Goal: Task Accomplishment & Management: Complete application form

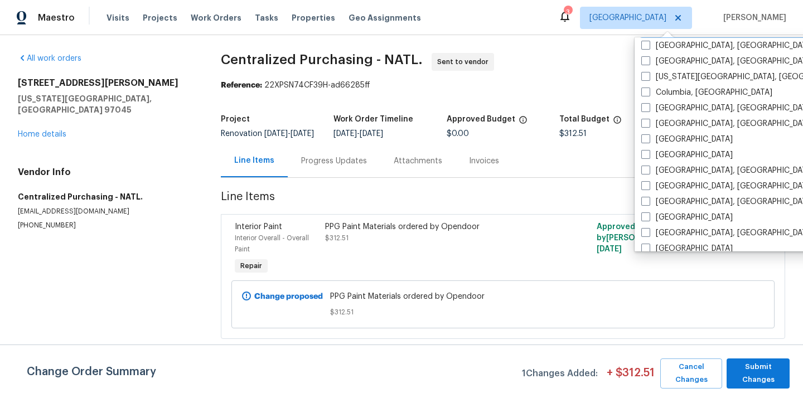
scroll to position [238, 0]
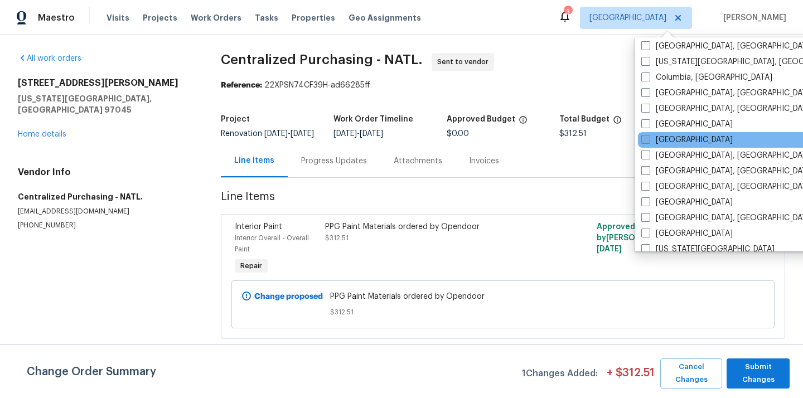
click at [652, 142] on label "[GEOGRAPHIC_DATA]" at bounding box center [686, 139] width 91 height 11
click at [649, 142] on input "[GEOGRAPHIC_DATA]" at bounding box center [644, 137] width 7 height 7
checkbox input "true"
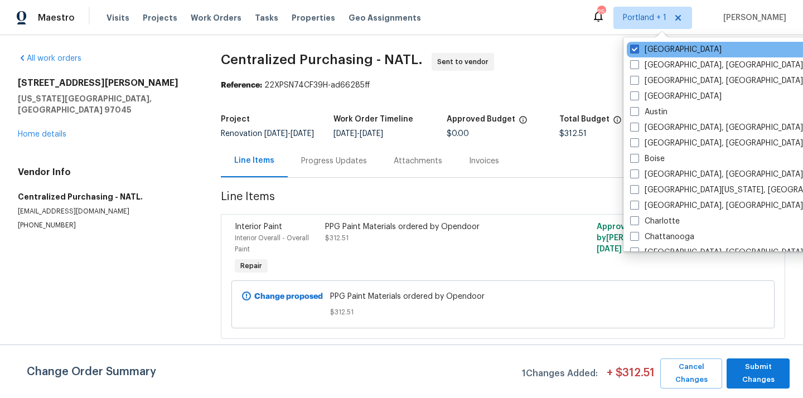
click at [647, 56] on div "[GEOGRAPHIC_DATA]" at bounding box center [739, 50] width 225 height 16
click at [645, 51] on label "[GEOGRAPHIC_DATA]" at bounding box center [675, 49] width 91 height 11
click at [638, 51] on input "[GEOGRAPHIC_DATA]" at bounding box center [633, 47] width 7 height 7
checkbox input "false"
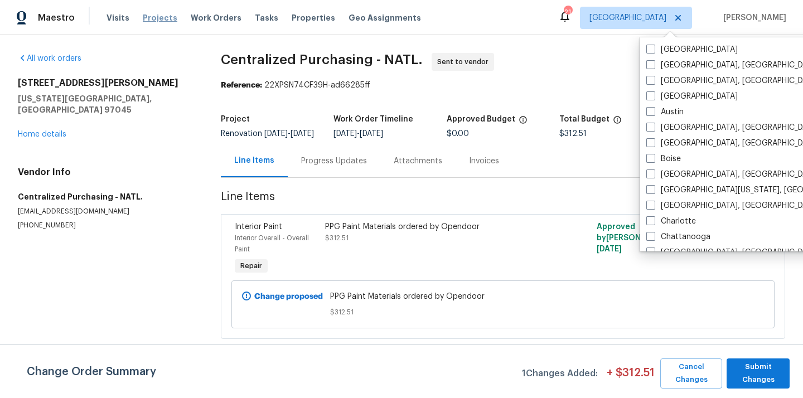
click at [153, 18] on span "Projects" at bounding box center [160, 17] width 35 height 11
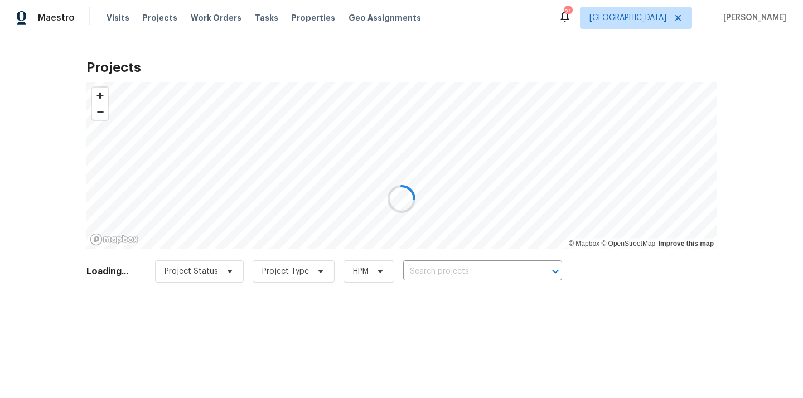
click at [491, 267] on div at bounding box center [401, 199] width 803 height 398
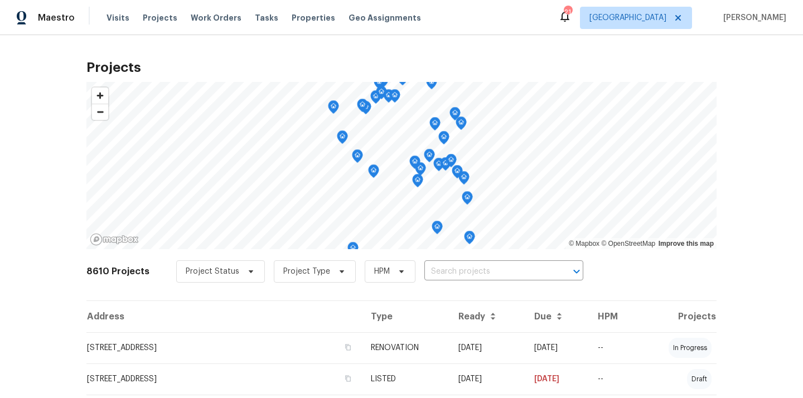
click at [491, 267] on input "text" at bounding box center [488, 271] width 128 height 17
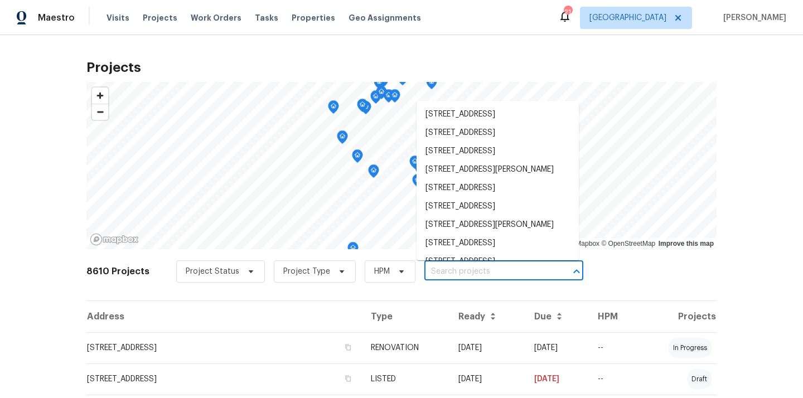
paste input "[STREET_ADDRESS][PERSON_NAME]"
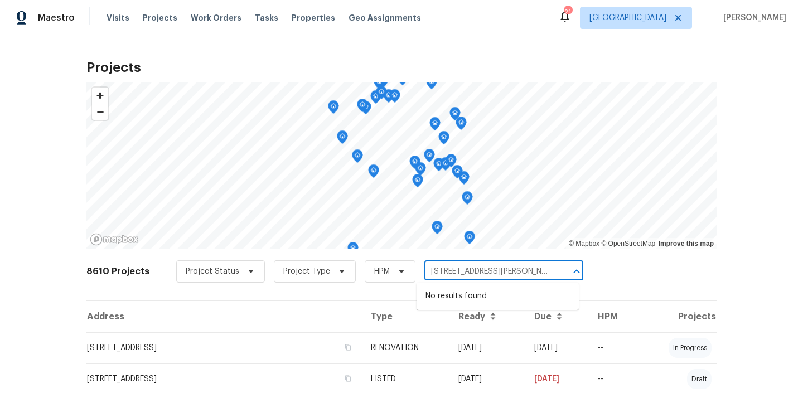
type input "[STREET_ADDRESS][PERSON_NAME]"
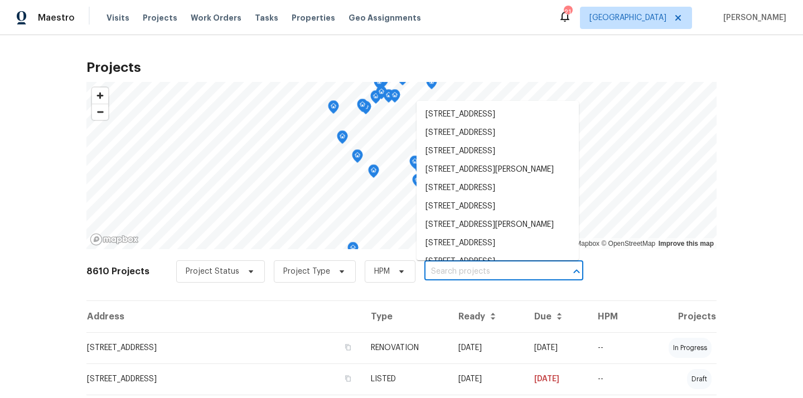
click at [479, 274] on input "text" at bounding box center [488, 271] width 128 height 17
paste input "[STREET_ADDRESS][PERSON_NAME]"
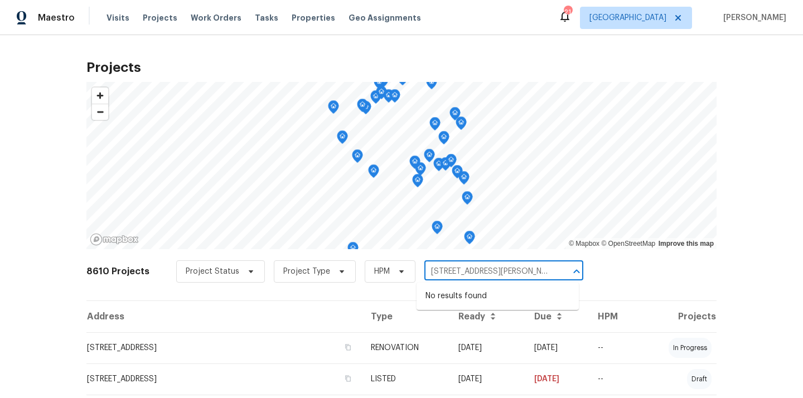
type input "[STREET_ADDRESS][PERSON_NAME]"
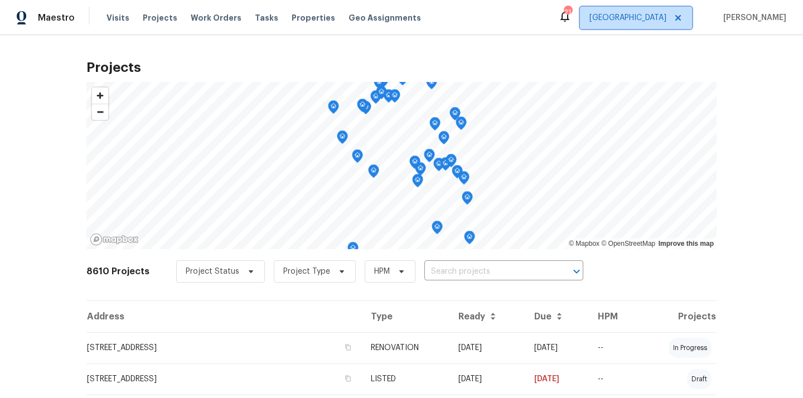
click at [656, 23] on span "[GEOGRAPHIC_DATA]" at bounding box center [636, 18] width 112 height 22
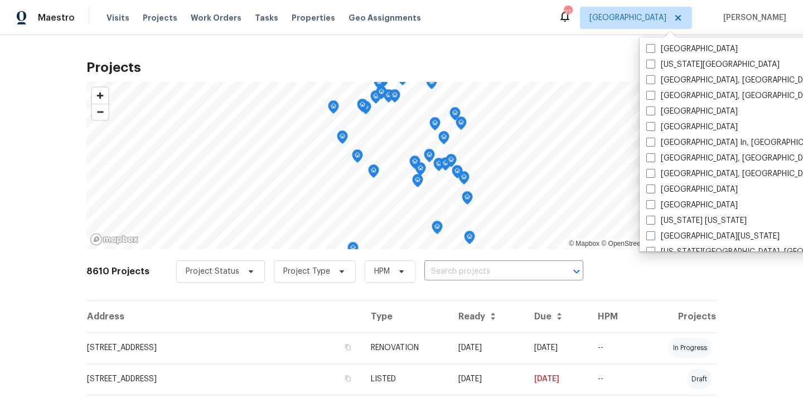
scroll to position [407, 0]
click at [657, 205] on label "[GEOGRAPHIC_DATA]" at bounding box center [691, 204] width 91 height 11
click at [654, 205] on input "[GEOGRAPHIC_DATA]" at bounding box center [649, 202] width 7 height 7
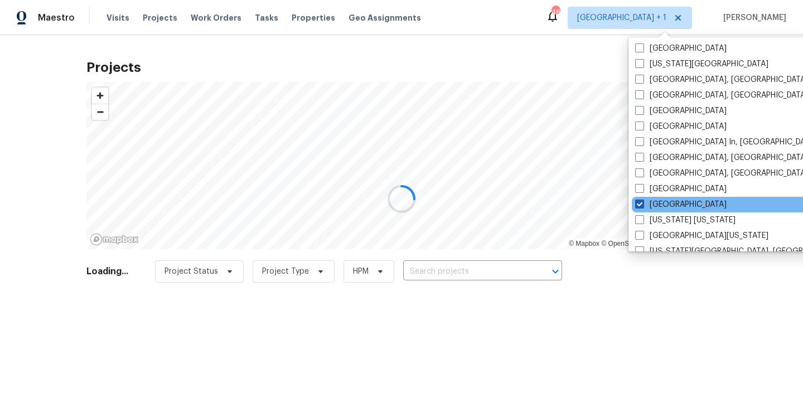
click at [657, 205] on label "[GEOGRAPHIC_DATA]" at bounding box center [680, 204] width 91 height 11
click at [643, 205] on input "[GEOGRAPHIC_DATA]" at bounding box center [638, 202] width 7 height 7
checkbox input "false"
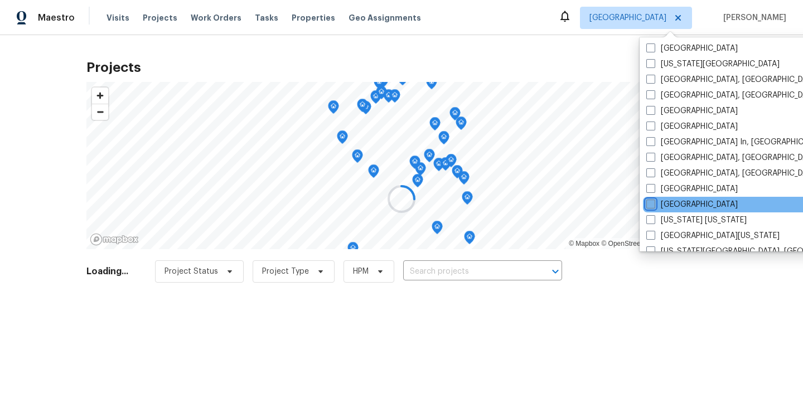
scroll to position [424, 0]
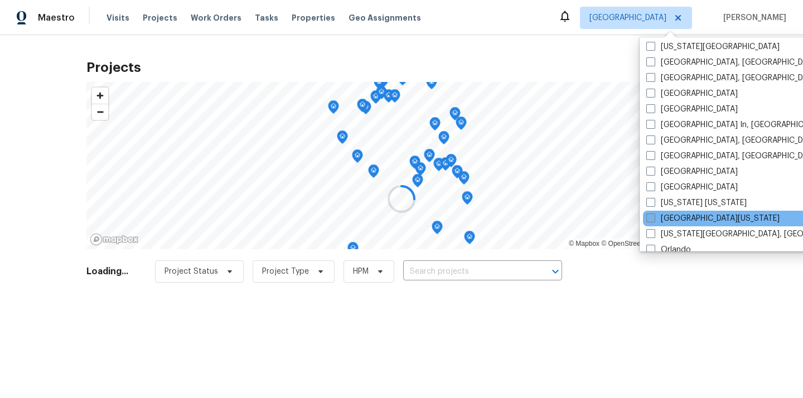
click at [654, 216] on span at bounding box center [650, 218] width 9 height 9
click at [654, 216] on input "[GEOGRAPHIC_DATA][US_STATE]" at bounding box center [649, 216] width 7 height 7
checkbox input "true"
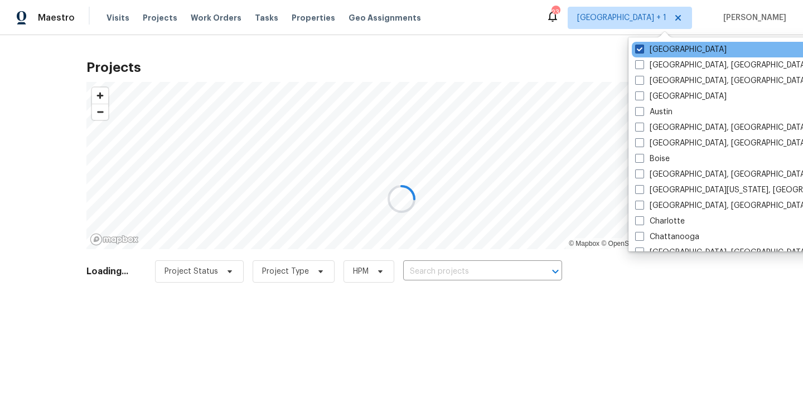
click at [648, 48] on label "[GEOGRAPHIC_DATA]" at bounding box center [680, 49] width 91 height 11
click at [643, 48] on input "[GEOGRAPHIC_DATA]" at bounding box center [638, 47] width 7 height 7
checkbox input "false"
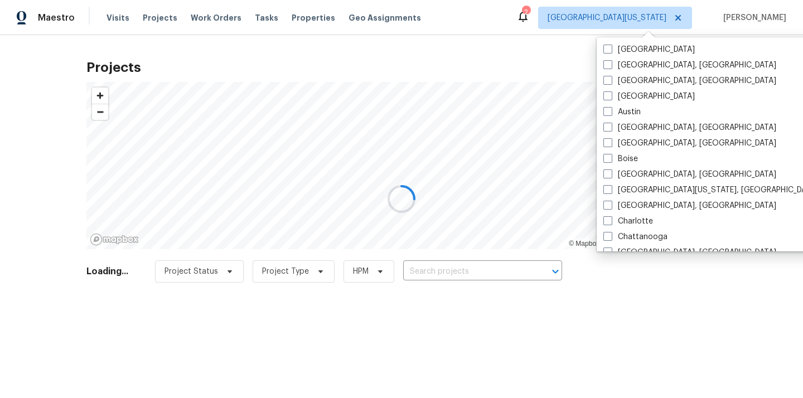
click at [471, 263] on div at bounding box center [401, 199] width 803 height 398
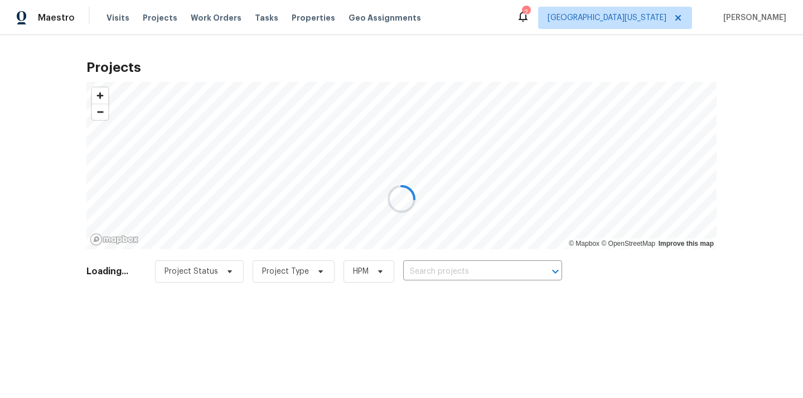
click at [463, 277] on div at bounding box center [401, 199] width 803 height 398
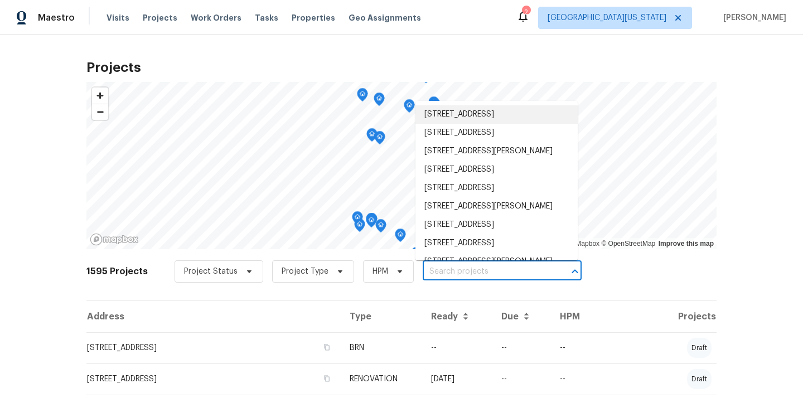
click at [463, 277] on input "text" at bounding box center [487, 271] width 128 height 17
paste input "[STREET_ADDRESS][PERSON_NAME]"
type input "[STREET_ADDRESS][PERSON_NAME]"
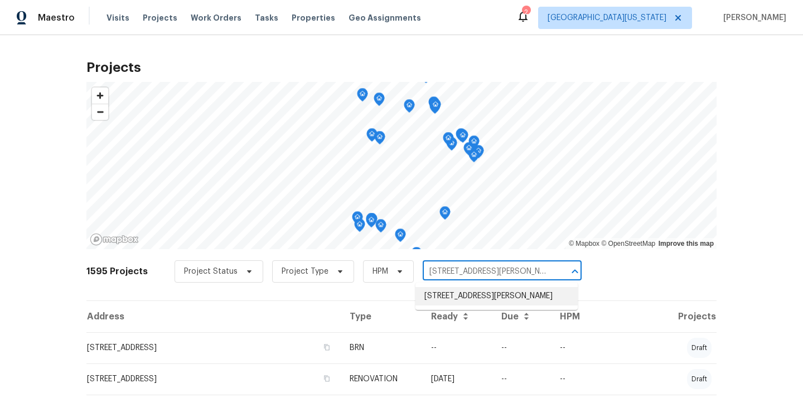
click at [462, 299] on li "[STREET_ADDRESS][PERSON_NAME]" at bounding box center [497, 296] width 162 height 18
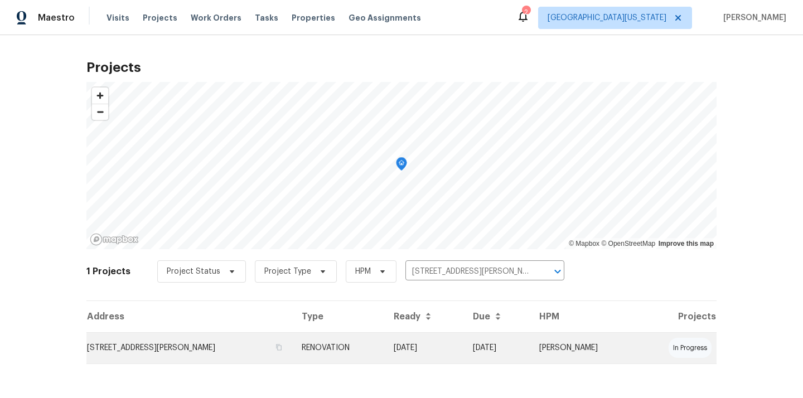
click at [301, 343] on td "RENOVATION" at bounding box center [339, 347] width 92 height 31
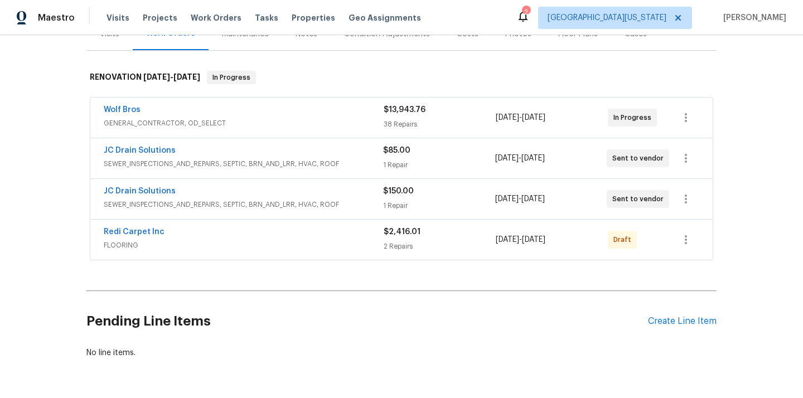
scroll to position [155, 0]
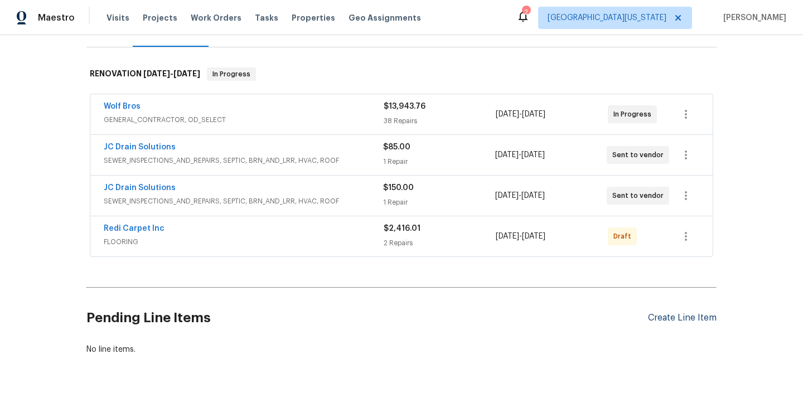
click at [657, 319] on div "Create Line Item" at bounding box center [682, 318] width 69 height 11
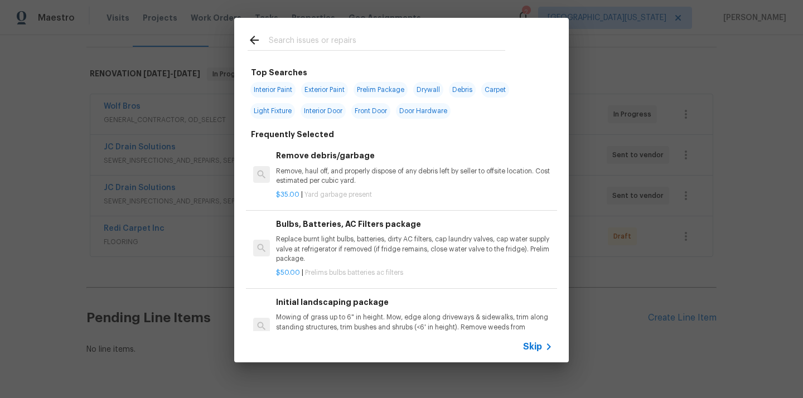
click at [370, 45] on input "text" at bounding box center [387, 41] width 236 height 17
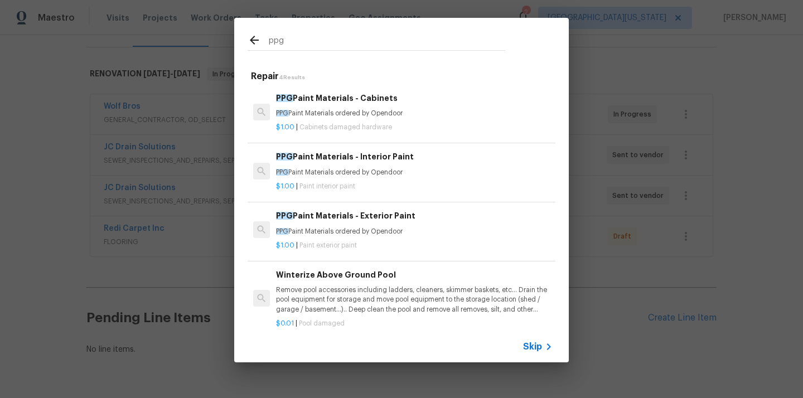
type input "ppg"
click at [376, 174] on p "PPG Paint Materials ordered by Opendoor" at bounding box center [414, 172] width 277 height 9
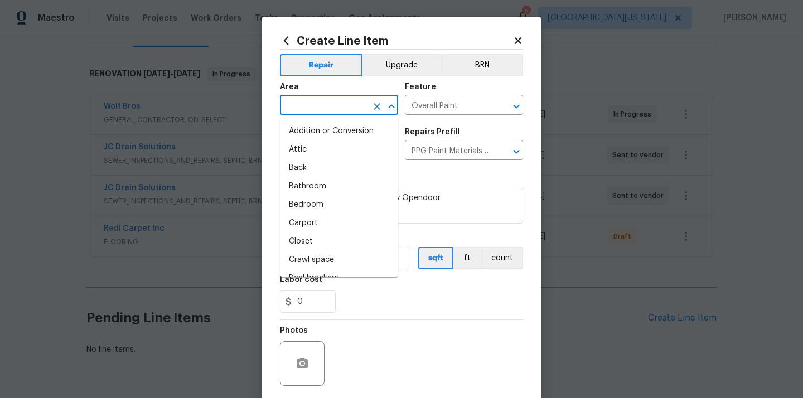
click at [313, 104] on input "text" at bounding box center [323, 106] width 87 height 17
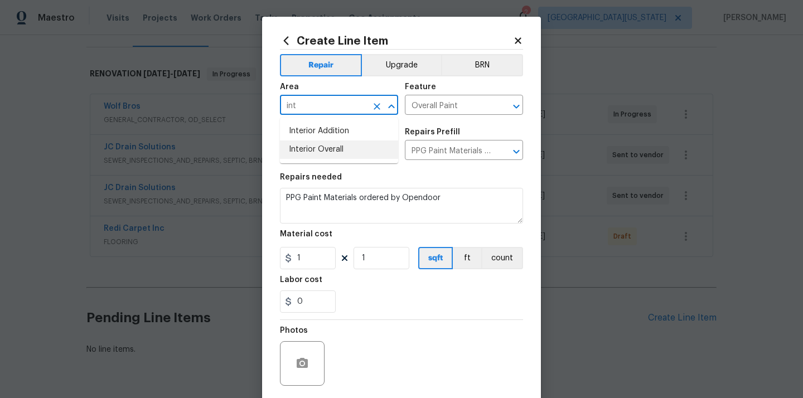
click at [320, 151] on li "Interior Overall" at bounding box center [339, 150] width 118 height 18
type input "Interior Overall"
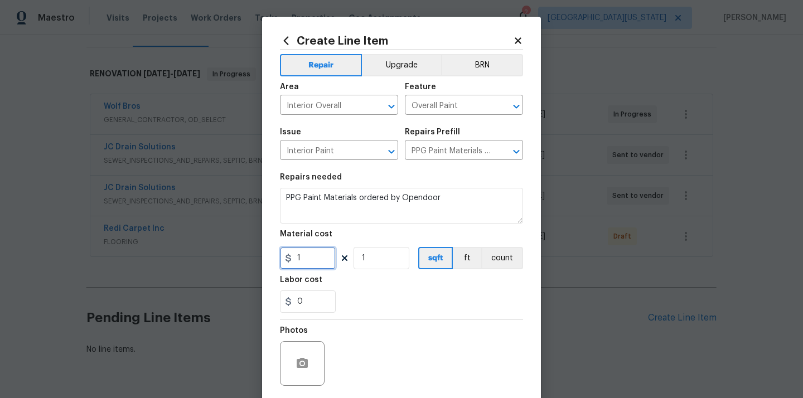
drag, startPoint x: 308, startPoint y: 257, endPoint x: 281, endPoint y: 257, distance: 27.9
click at [287, 257] on div "1" at bounding box center [308, 258] width 56 height 22
paste input "412.16"
type input "1412.16"
click at [368, 301] on div "0" at bounding box center [401, 302] width 243 height 22
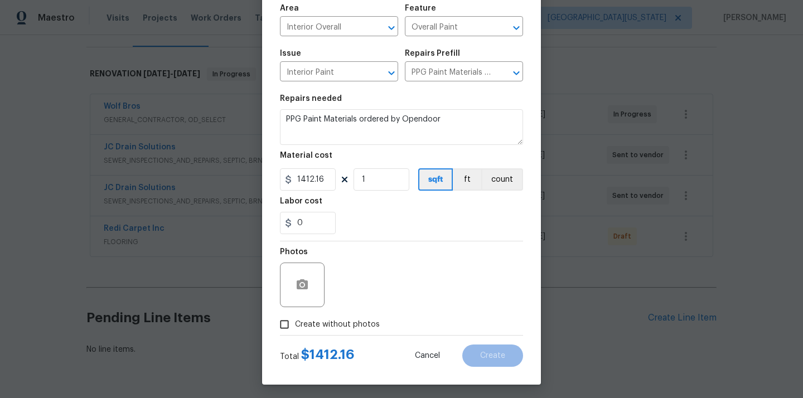
scroll to position [83, 0]
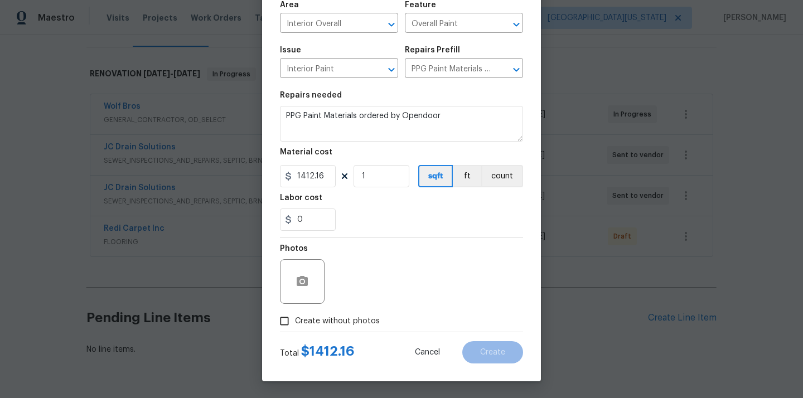
click at [338, 315] on label "Create without photos" at bounding box center [327, 321] width 106 height 21
click at [295, 315] on input "Create without photos" at bounding box center [284, 321] width 21 height 21
checkbox input "true"
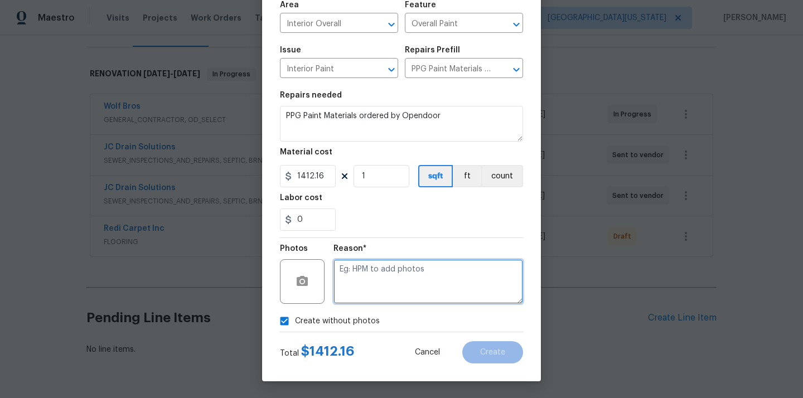
click at [369, 278] on textarea at bounding box center [429, 281] width 190 height 45
type textarea "N/A"
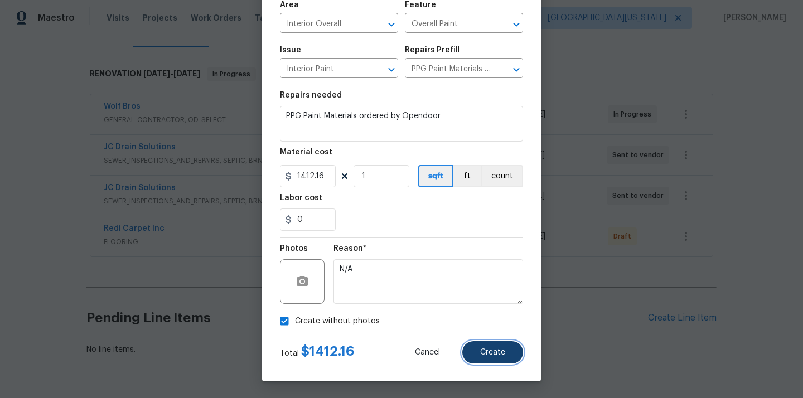
click at [495, 349] on span "Create" at bounding box center [492, 353] width 25 height 8
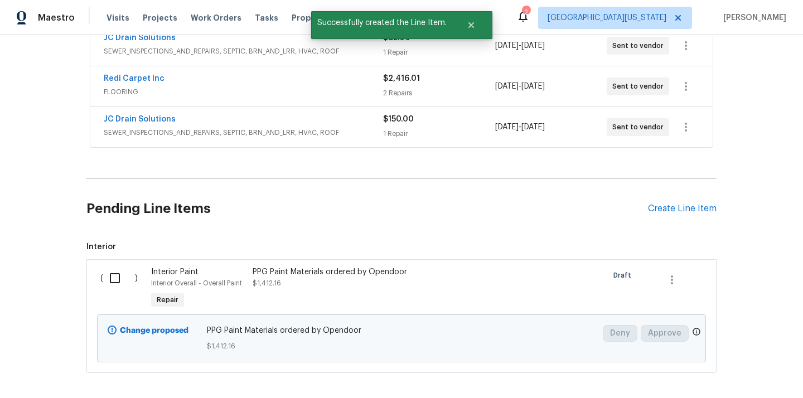
scroll to position [315, 0]
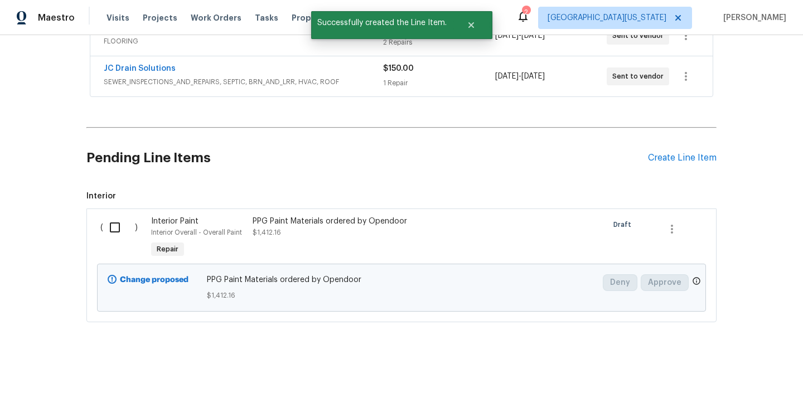
click at [110, 231] on input "checkbox" at bounding box center [119, 227] width 32 height 23
checkbox input "true"
click at [727, 365] on span "Create Work Order" at bounding box center [739, 371] width 74 height 14
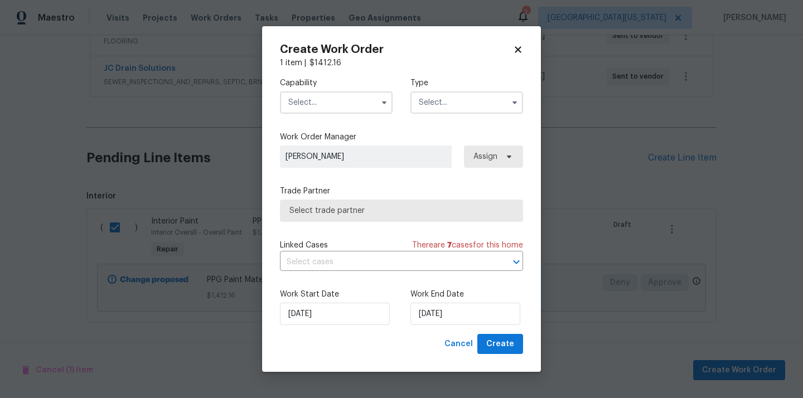
click at [332, 103] on input "text" at bounding box center [336, 102] width 113 height 22
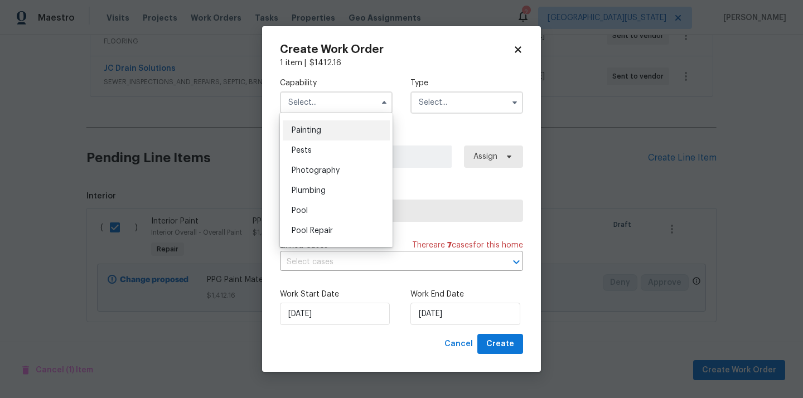
scroll to position [930, 0]
click at [321, 137] on div "Painting" at bounding box center [336, 133] width 107 height 20
type input "Painting"
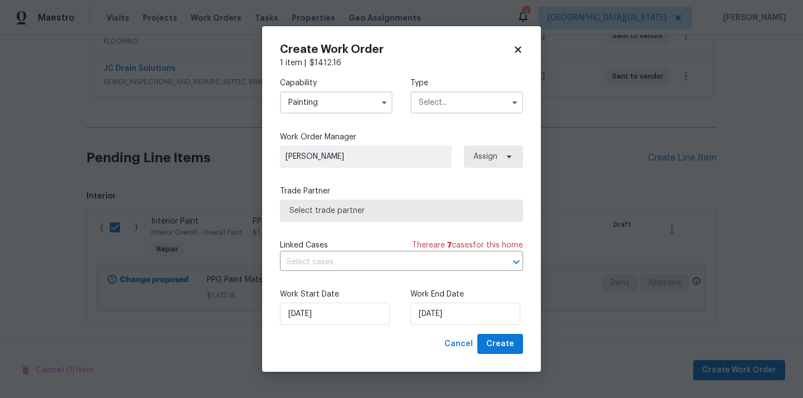
click at [431, 103] on input "text" at bounding box center [467, 102] width 113 height 22
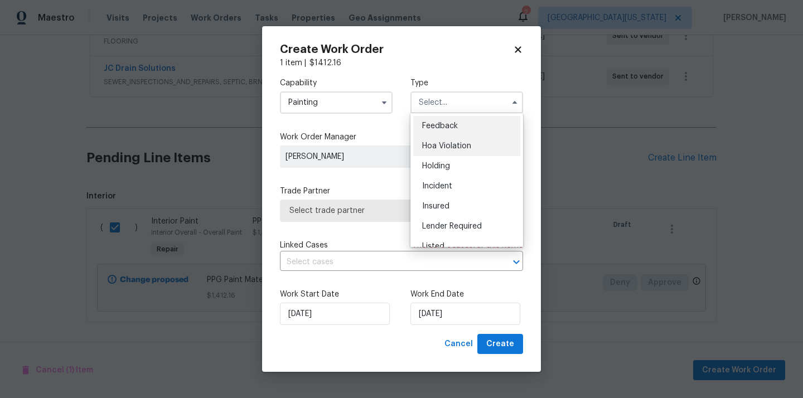
scroll to position [253, 0]
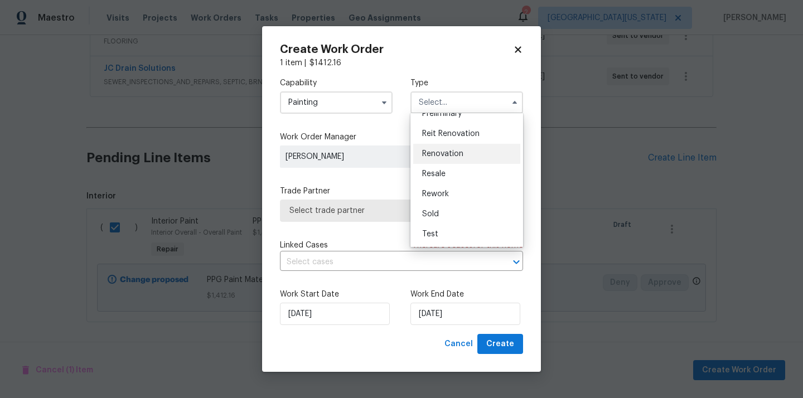
click at [451, 152] on span "Renovation" at bounding box center [442, 154] width 41 height 8
type input "Renovation"
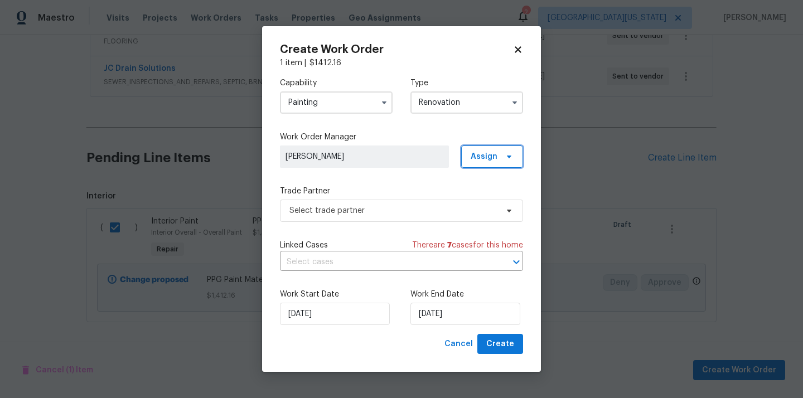
click at [501, 165] on span "Assign" at bounding box center [492, 157] width 62 height 22
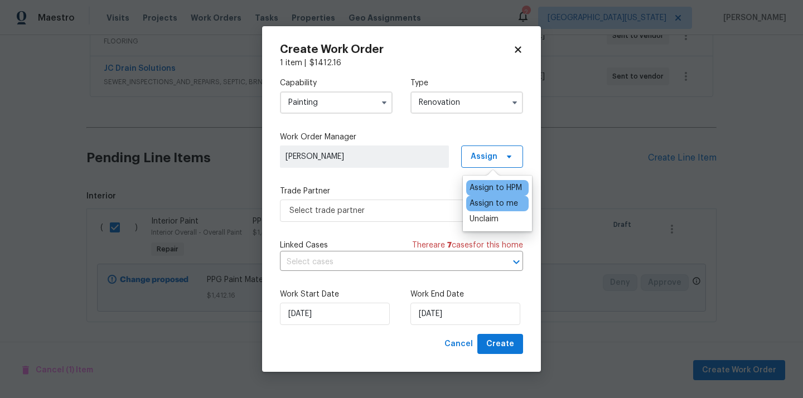
click at [489, 202] on div "Assign to me" at bounding box center [494, 203] width 49 height 11
click at [376, 206] on span "Select trade partner" at bounding box center [393, 210] width 208 height 11
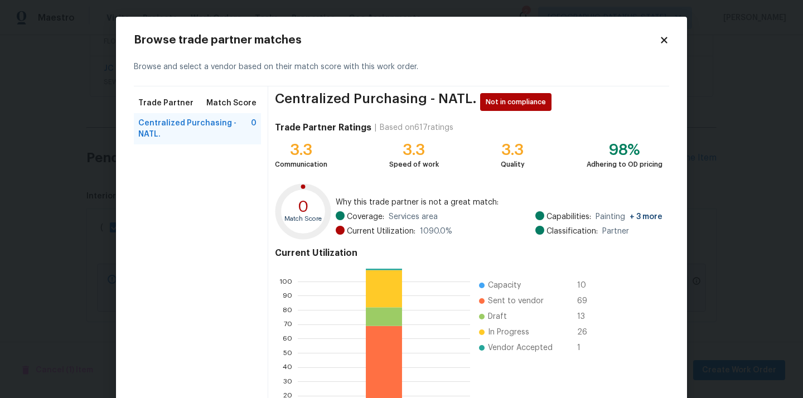
scroll to position [94, 0]
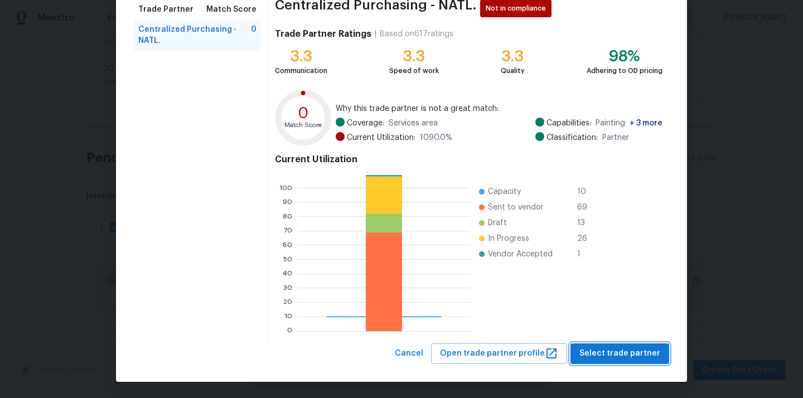
click at [627, 353] on span "Select trade partner" at bounding box center [620, 354] width 81 height 14
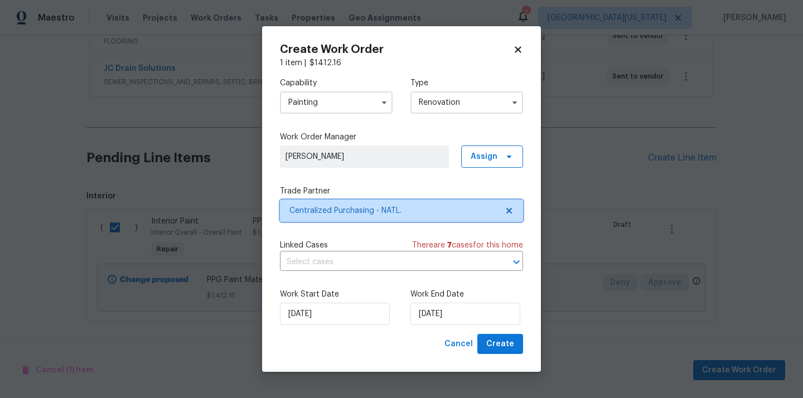
scroll to position [0, 0]
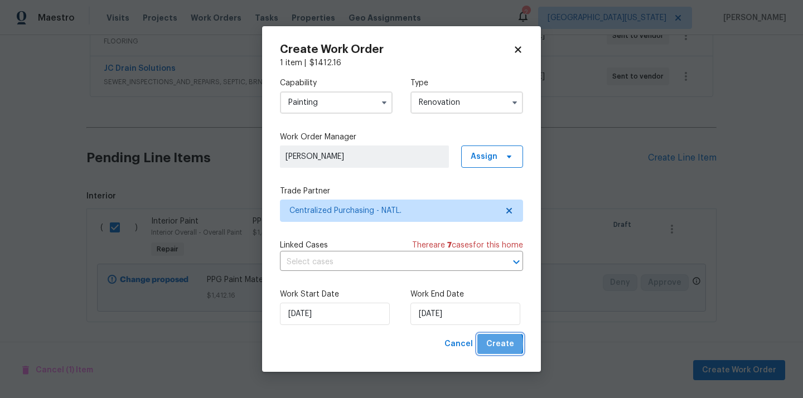
click at [496, 344] on span "Create" at bounding box center [500, 344] width 28 height 14
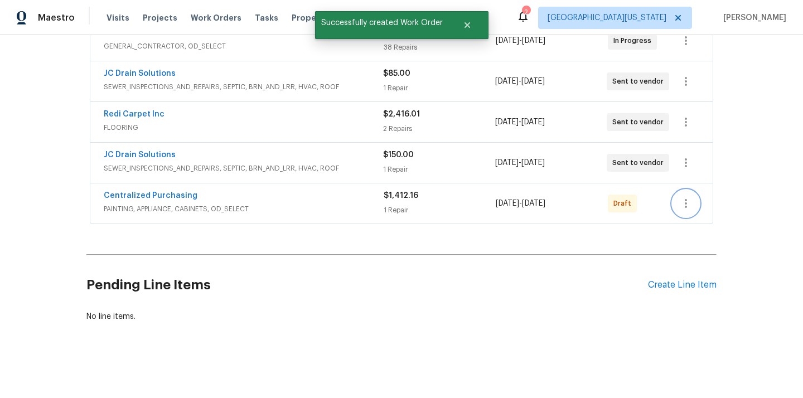
click at [689, 201] on icon "button" at bounding box center [685, 203] width 13 height 13
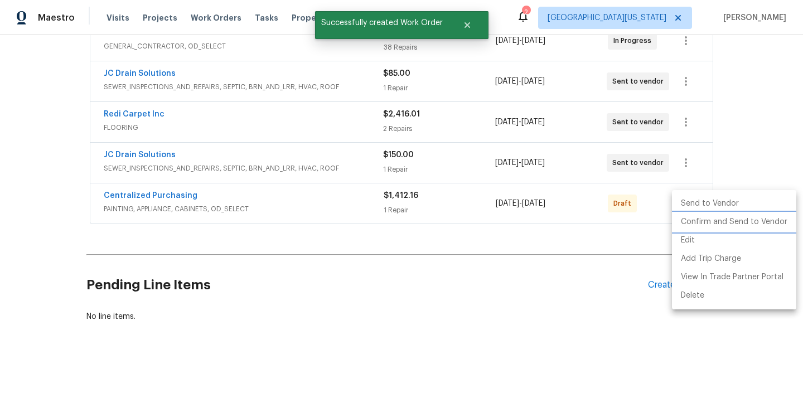
click at [703, 225] on li "Confirm and Send to Vendor" at bounding box center [734, 222] width 124 height 18
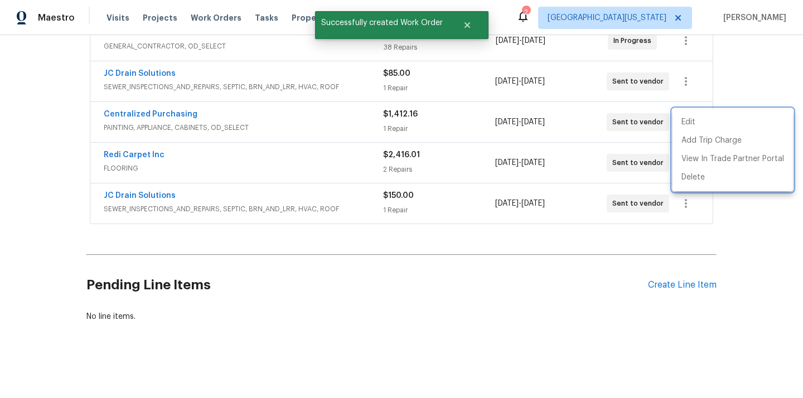
click at [238, 103] on div at bounding box center [401, 199] width 803 height 398
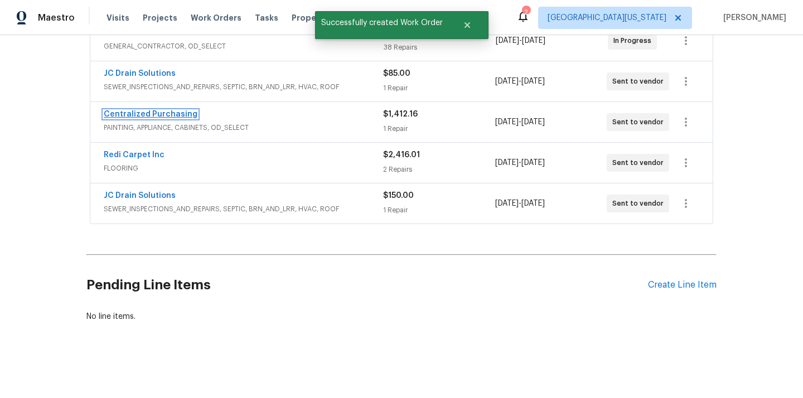
click at [151, 113] on link "Centralized Purchasing" at bounding box center [151, 114] width 94 height 8
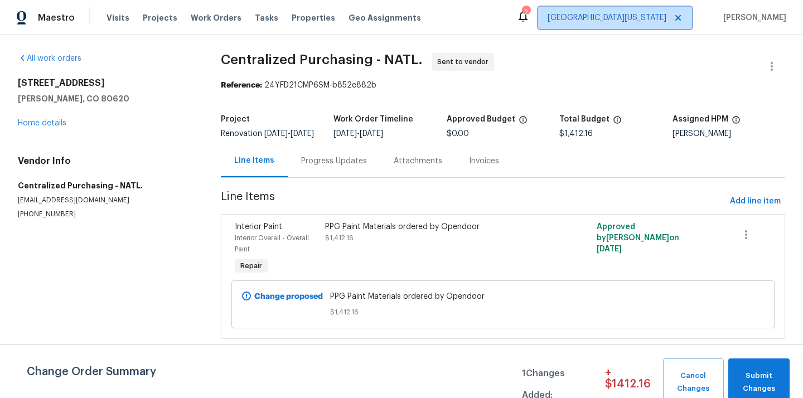
click at [623, 11] on span "[GEOGRAPHIC_DATA][US_STATE]" at bounding box center [615, 18] width 154 height 22
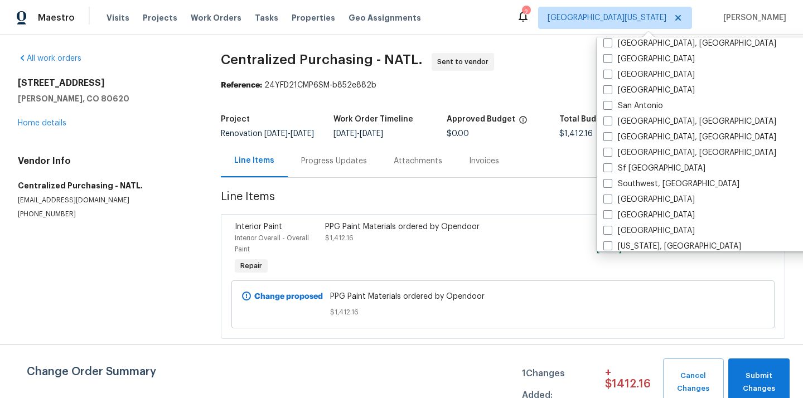
scroll to position [747, 0]
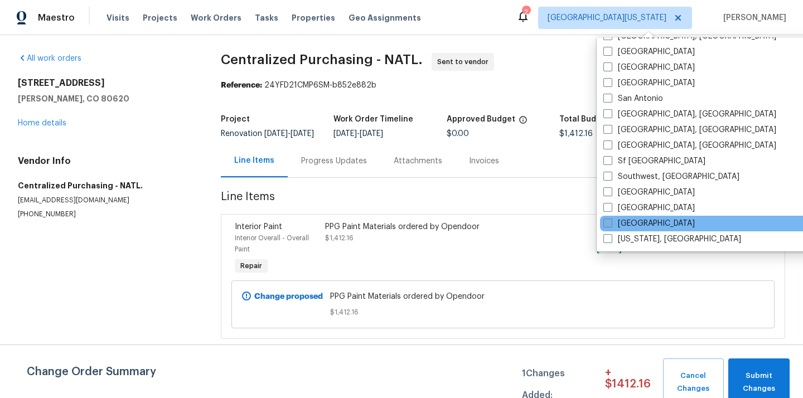
click at [627, 220] on label "[GEOGRAPHIC_DATA]" at bounding box center [649, 223] width 91 height 11
click at [611, 220] on input "[GEOGRAPHIC_DATA]" at bounding box center [607, 221] width 7 height 7
checkbox input "true"
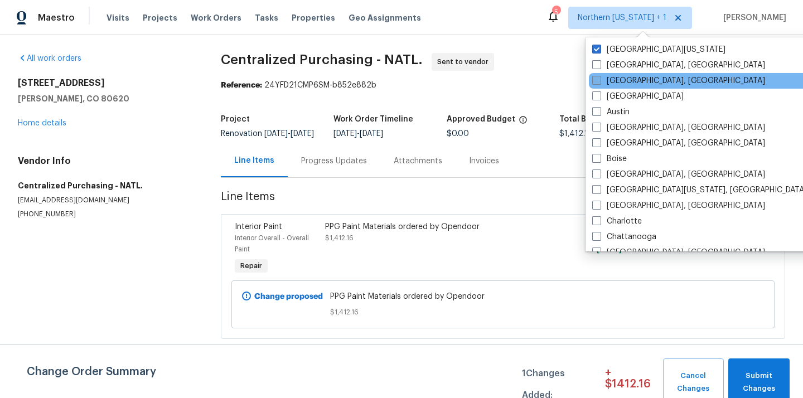
click at [620, 48] on label "[GEOGRAPHIC_DATA][US_STATE]" at bounding box center [658, 49] width 133 height 11
click at [600, 48] on input "[GEOGRAPHIC_DATA][US_STATE]" at bounding box center [595, 47] width 7 height 7
checkbox input "false"
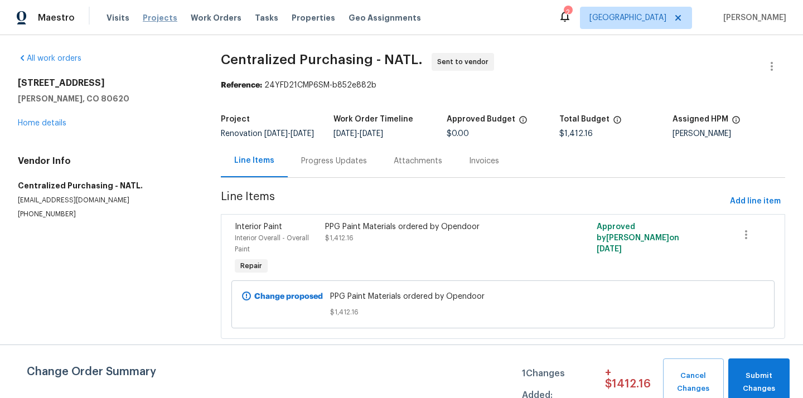
click at [149, 21] on span "Projects" at bounding box center [160, 17] width 35 height 11
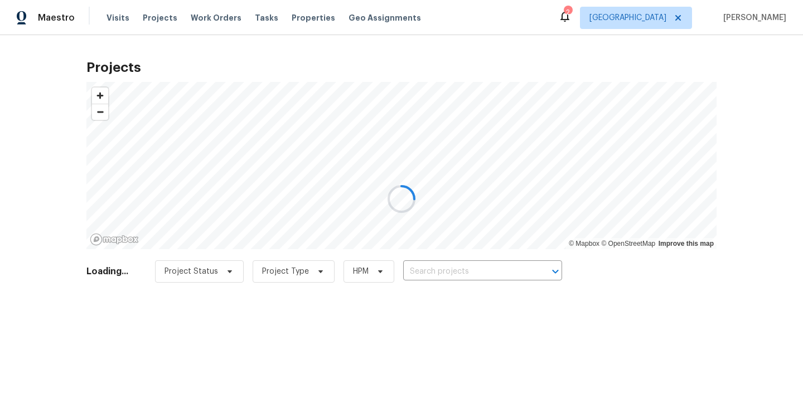
click at [493, 271] on div at bounding box center [401, 199] width 803 height 398
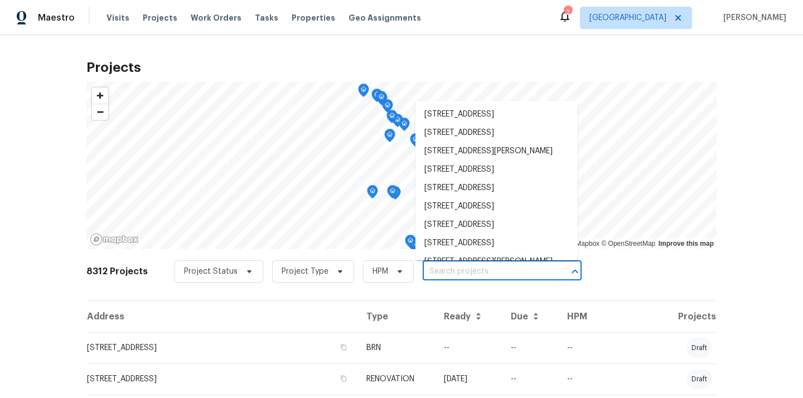
click at [493, 271] on input "text" at bounding box center [487, 271] width 128 height 17
paste input "[STREET_ADDRESS]"
type input "[STREET_ADDRESS]"
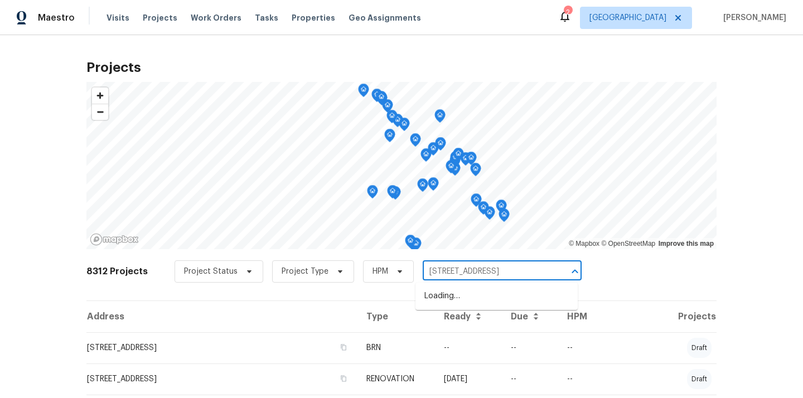
scroll to position [0, 25]
click at [476, 296] on li "[STREET_ADDRESS]" at bounding box center [497, 296] width 162 height 18
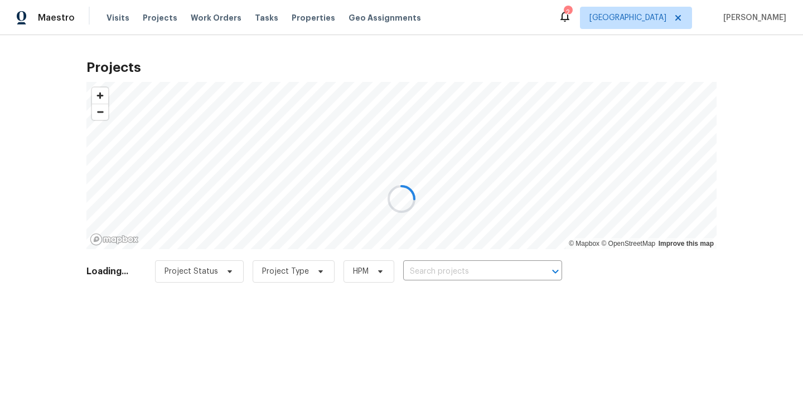
type input "[STREET_ADDRESS]"
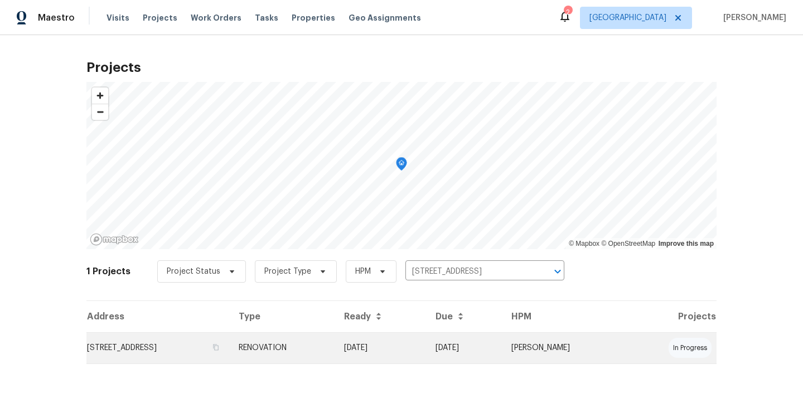
click at [335, 346] on td "RENOVATION" at bounding box center [282, 347] width 105 height 31
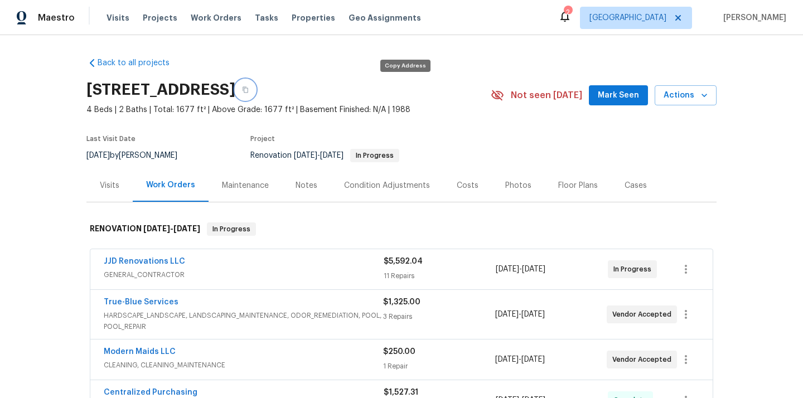
click at [249, 86] on icon "button" at bounding box center [245, 89] width 7 height 7
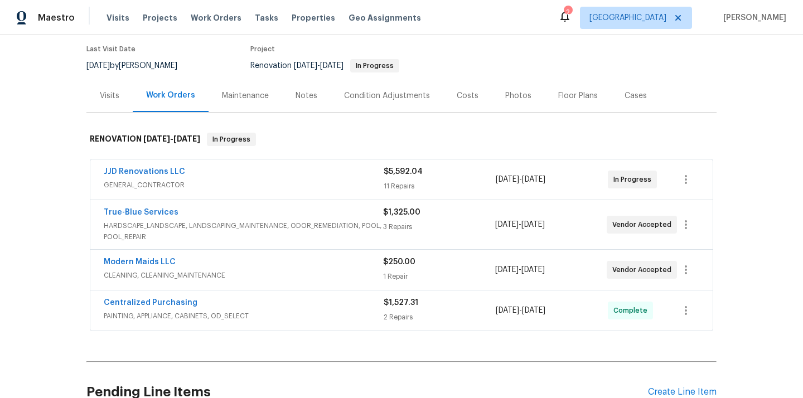
scroll to position [197, 0]
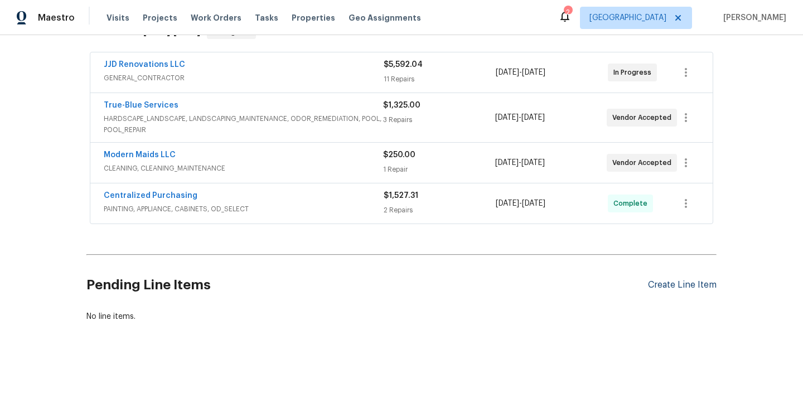
click at [702, 284] on div "Create Line Item" at bounding box center [682, 285] width 69 height 11
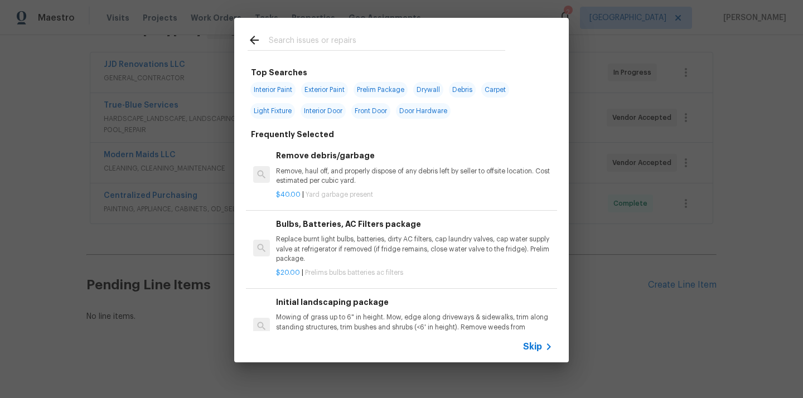
click at [351, 41] on input "text" at bounding box center [387, 41] width 236 height 17
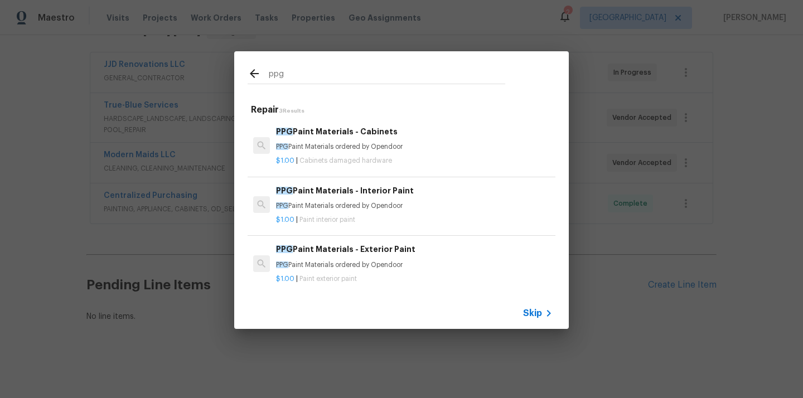
type input "ppg"
click at [352, 128] on h6 "PPG Paint Materials - Cabinets" at bounding box center [414, 131] width 277 height 12
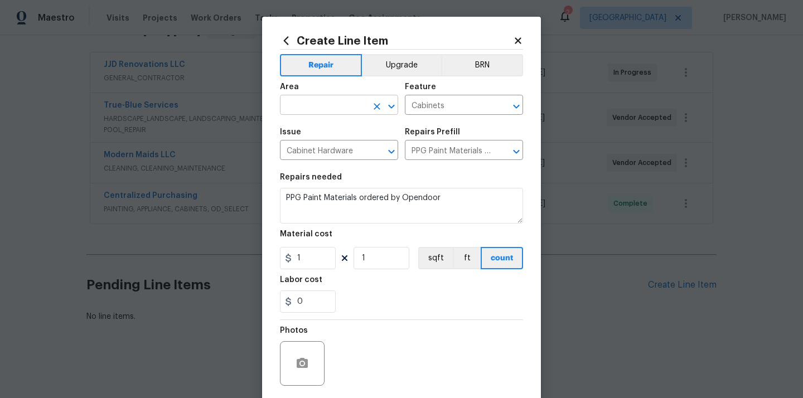
click at [328, 100] on input "text" at bounding box center [323, 106] width 87 height 17
click at [310, 131] on li "Kitchen" at bounding box center [339, 131] width 118 height 18
type input "Kitchen"
drag, startPoint x: 303, startPoint y: 264, endPoint x: 255, endPoint y: 259, distance: 48.3
click at [255, 259] on div "Create Line Item Repair Upgrade BRN Area Kitchen ​ Feature Cabinets ​ Issue Cab…" at bounding box center [401, 199] width 803 height 398
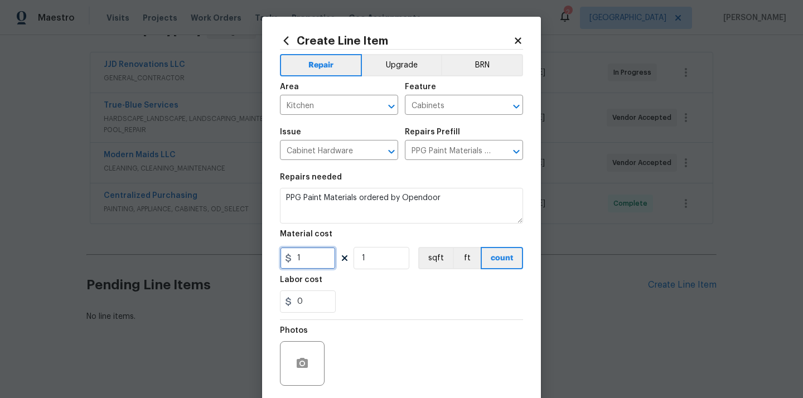
paste input "257.84"
type input "257.84"
click at [368, 295] on div "0" at bounding box center [401, 302] width 243 height 22
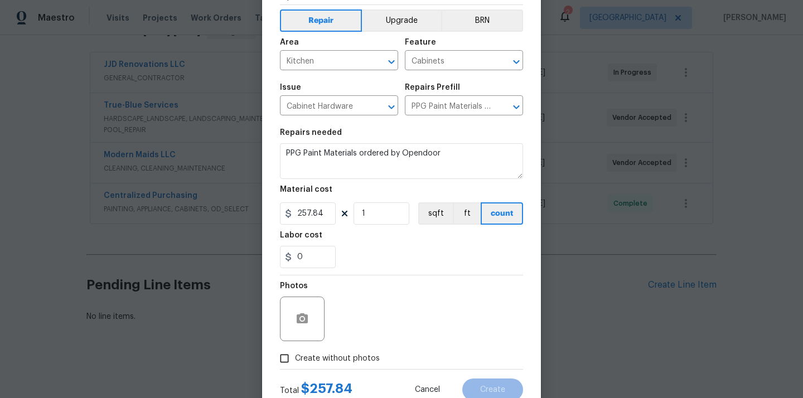
scroll to position [83, 0]
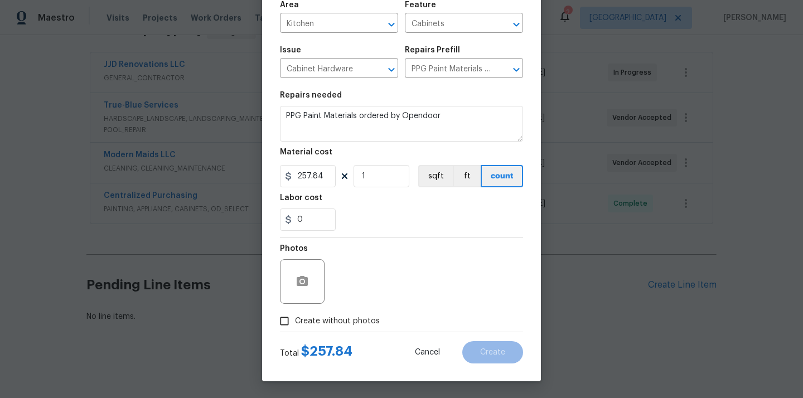
click at [339, 324] on span "Create without photos" at bounding box center [337, 322] width 85 height 12
click at [295, 324] on input "Create without photos" at bounding box center [284, 321] width 21 height 21
checkbox input "true"
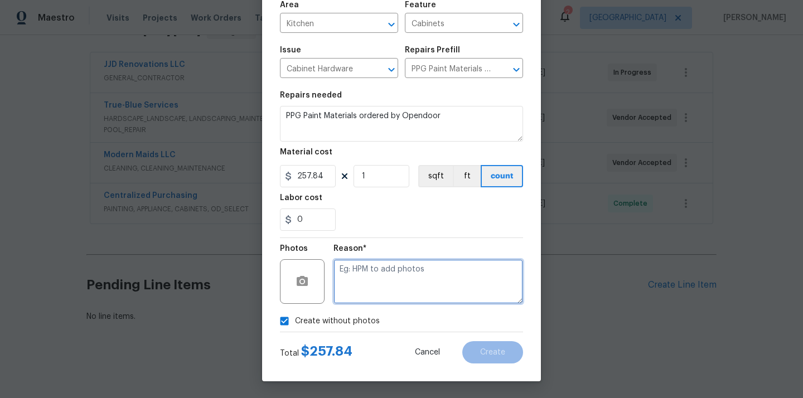
click at [368, 283] on textarea at bounding box center [429, 281] width 190 height 45
type textarea "N/A"
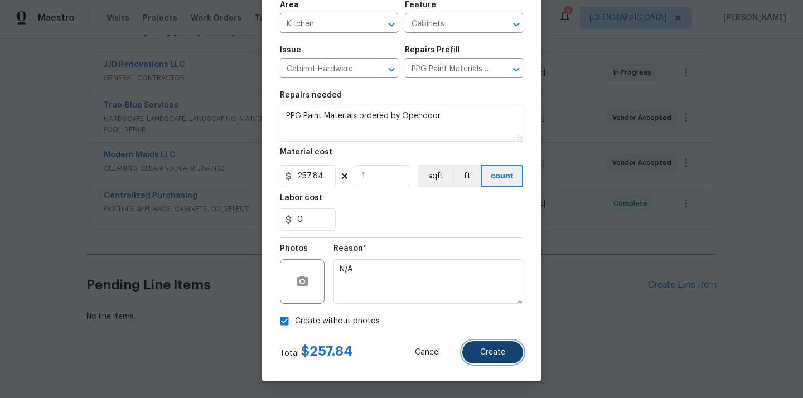
click at [476, 350] on button "Create" at bounding box center [492, 352] width 61 height 22
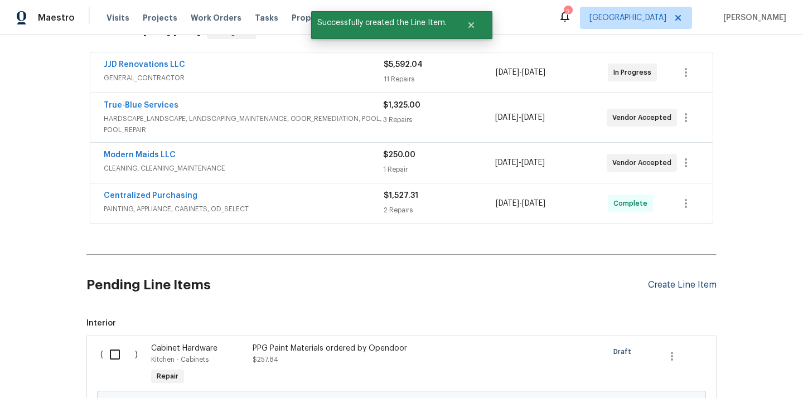
click at [668, 283] on div "Create Line Item" at bounding box center [682, 285] width 69 height 11
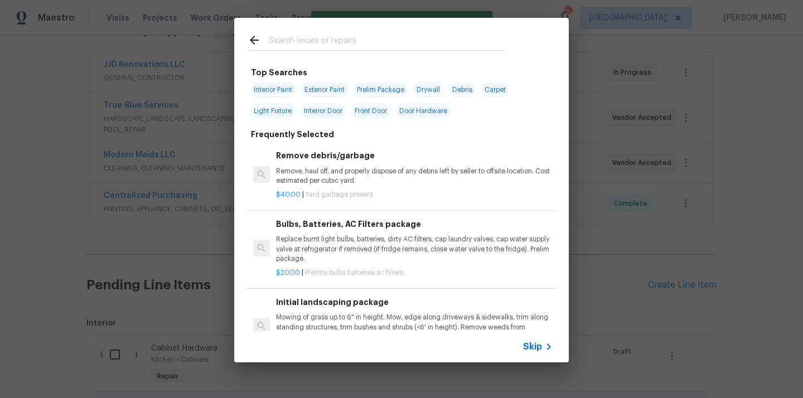
click at [423, 46] on input "text" at bounding box center [387, 41] width 236 height 17
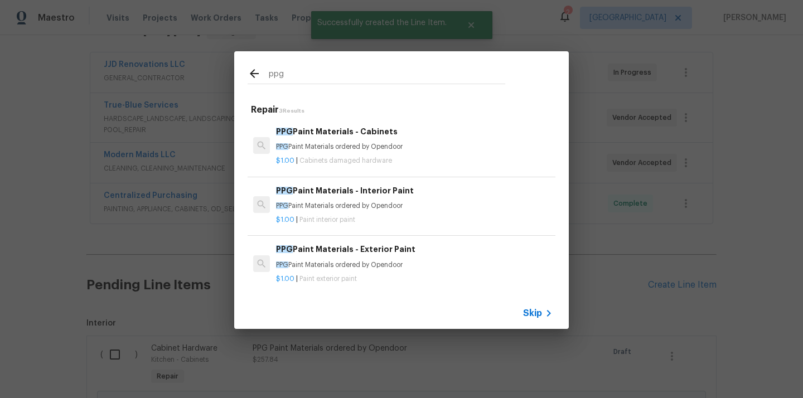
type input "ppg"
click at [388, 187] on h6 "PPG Paint Materials - Interior Paint" at bounding box center [414, 191] width 277 height 12
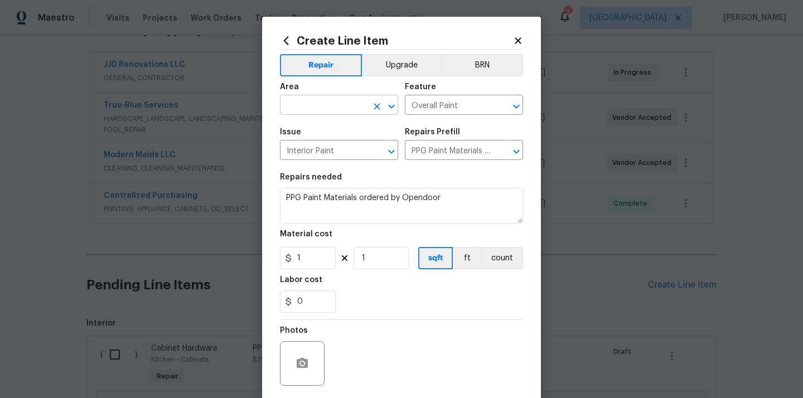
click at [345, 102] on input "text" at bounding box center [323, 106] width 87 height 17
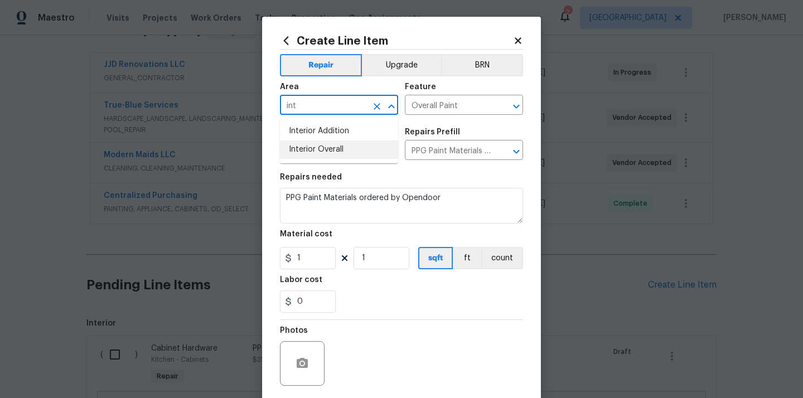
click at [321, 150] on li "Interior Overall" at bounding box center [339, 150] width 118 height 18
type input "Interior Overall"
drag, startPoint x: 306, startPoint y: 256, endPoint x: 281, endPoint y: 256, distance: 25.7
click at [284, 256] on div "1" at bounding box center [308, 258] width 56 height 22
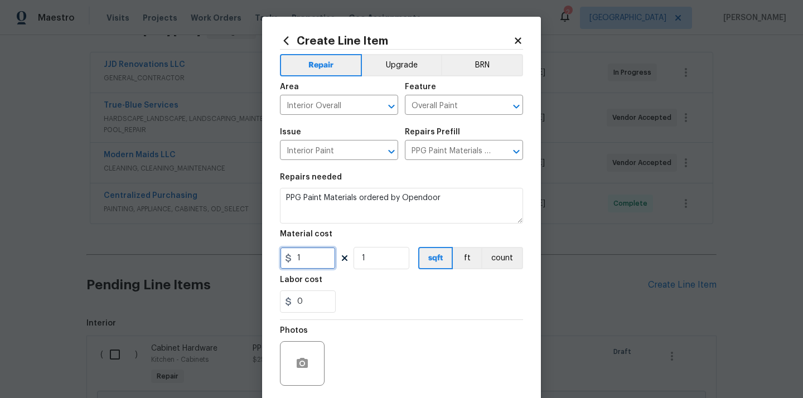
paste input "69.82"
type input "69.82"
click at [372, 284] on div "Labor cost" at bounding box center [401, 283] width 243 height 15
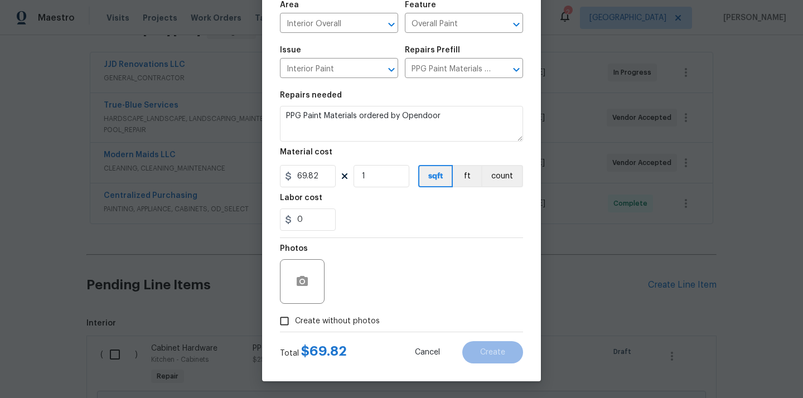
click at [357, 318] on span "Create without photos" at bounding box center [337, 322] width 85 height 12
click at [295, 318] on input "Create without photos" at bounding box center [284, 321] width 21 height 21
checkbox input "true"
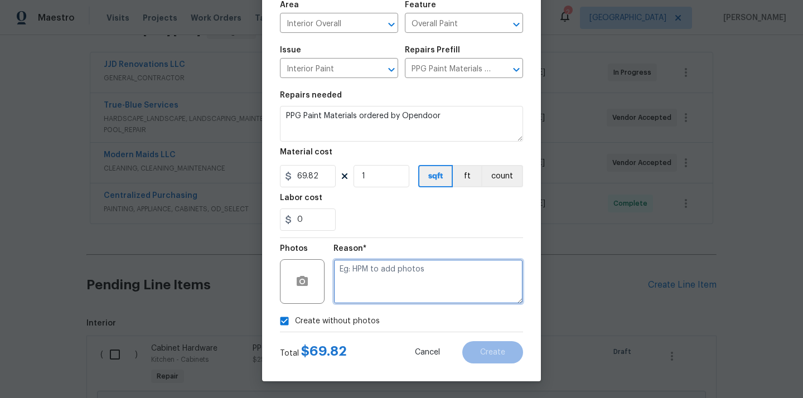
click at [378, 274] on textarea at bounding box center [429, 281] width 190 height 45
type textarea "N/A"
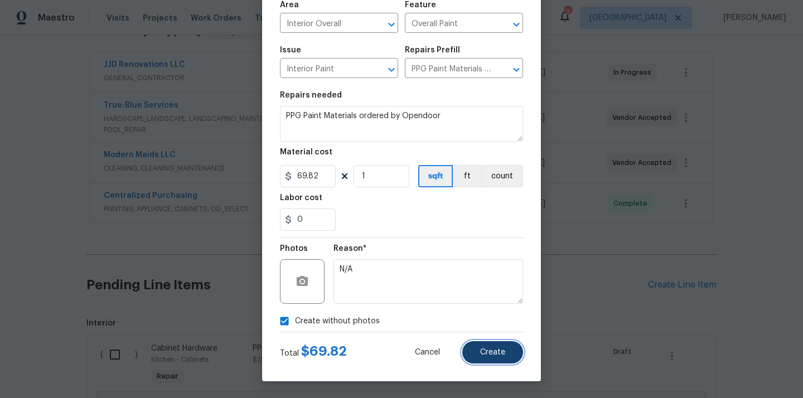
click at [486, 351] on span "Create" at bounding box center [492, 353] width 25 height 8
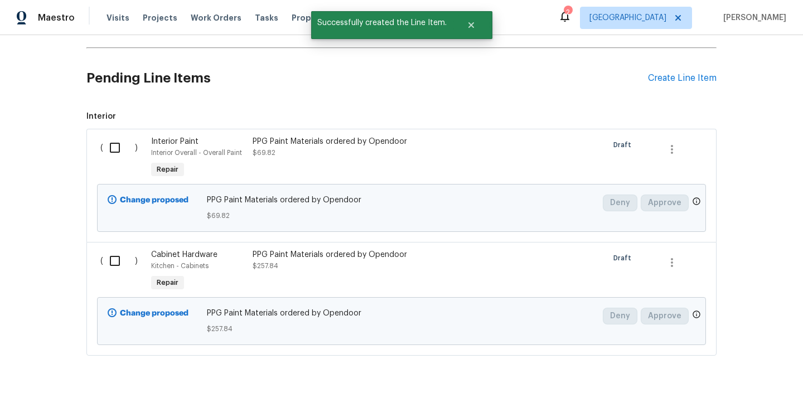
scroll to position [438, 0]
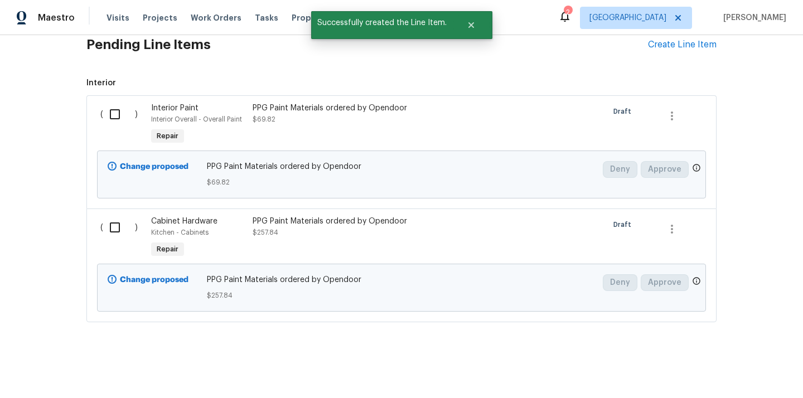
click at [113, 105] on input "checkbox" at bounding box center [119, 114] width 32 height 23
checkbox input "true"
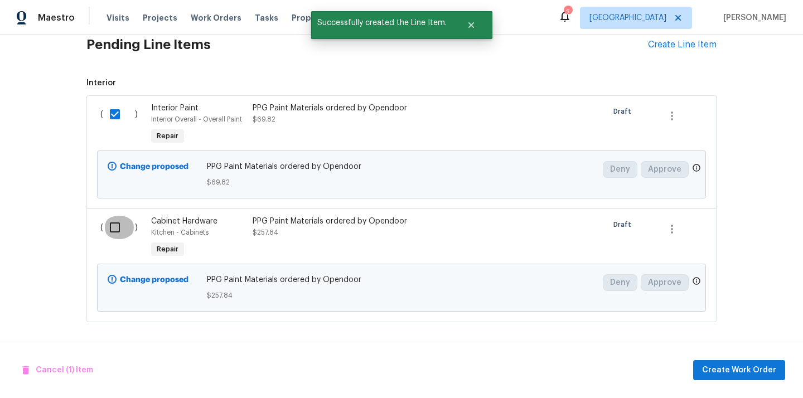
click at [114, 230] on input "checkbox" at bounding box center [119, 227] width 32 height 23
checkbox input "true"
click at [730, 374] on span "Create Work Order" at bounding box center [739, 371] width 74 height 14
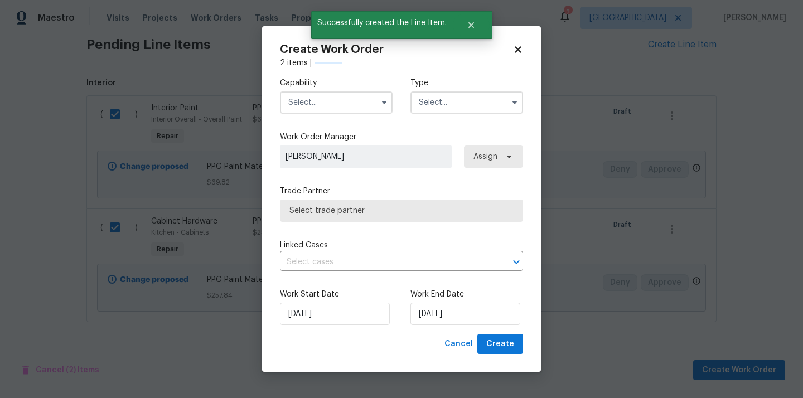
checkbox input "false"
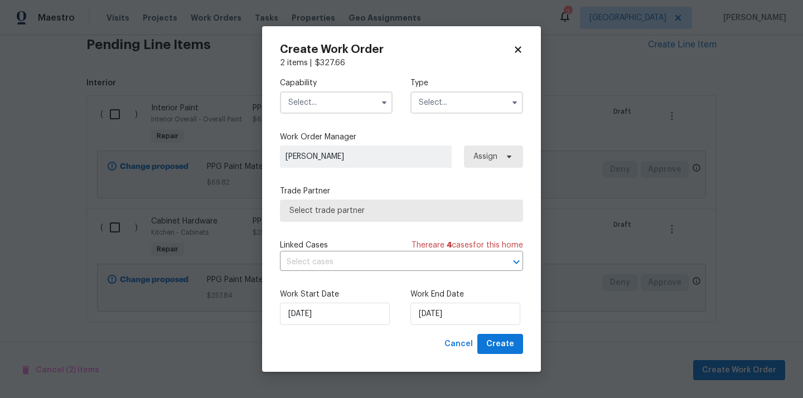
click at [347, 102] on input "text" at bounding box center [336, 102] width 113 height 22
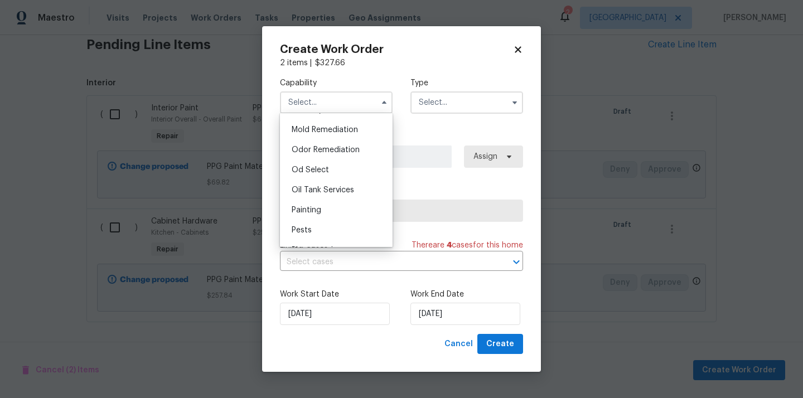
scroll to position [857, 0]
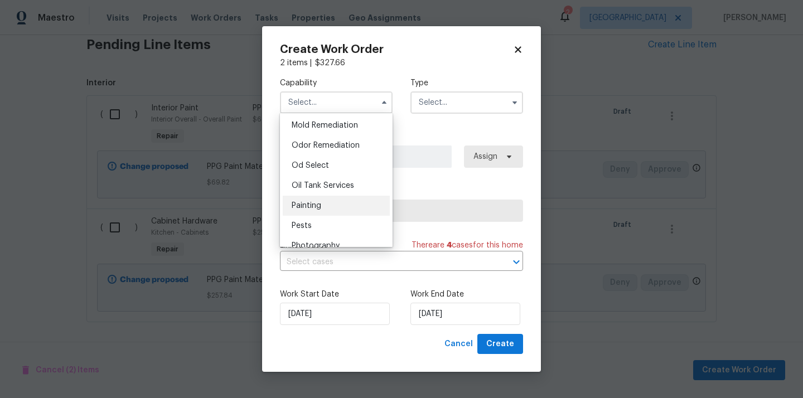
click at [334, 211] on div "Painting" at bounding box center [336, 206] width 107 height 20
type input "Painting"
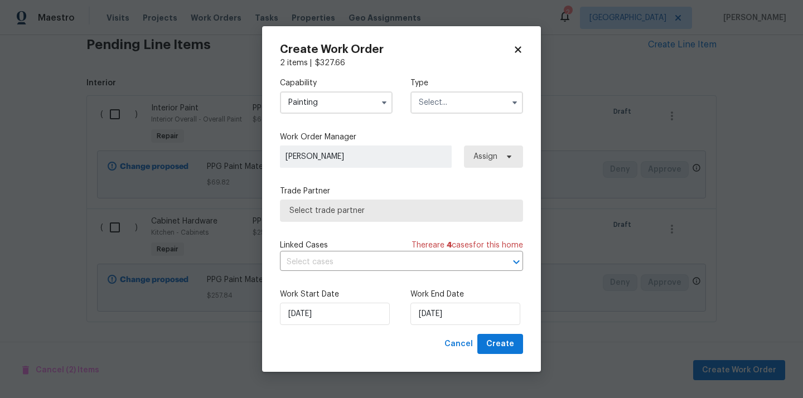
click at [439, 106] on input "text" at bounding box center [467, 102] width 113 height 22
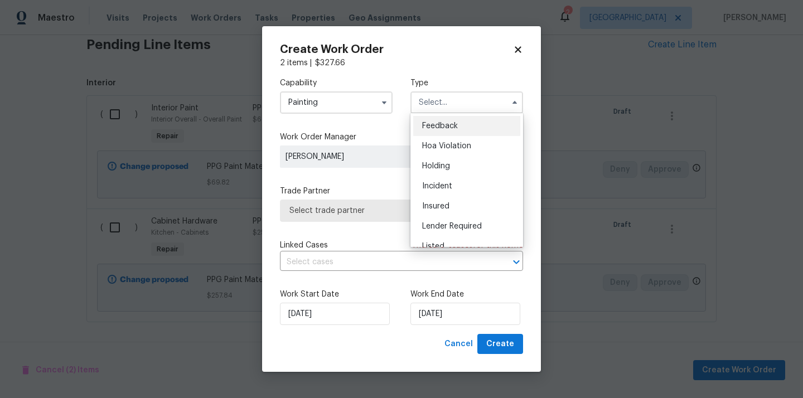
scroll to position [253, 0]
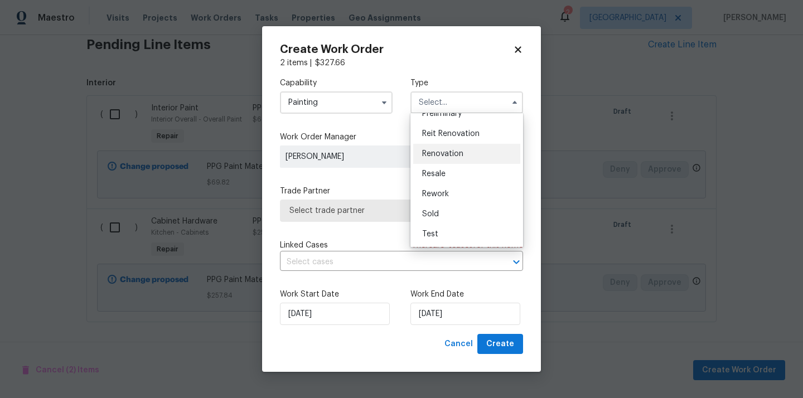
click at [453, 146] on div "Renovation" at bounding box center [466, 154] width 107 height 20
type input "Renovation"
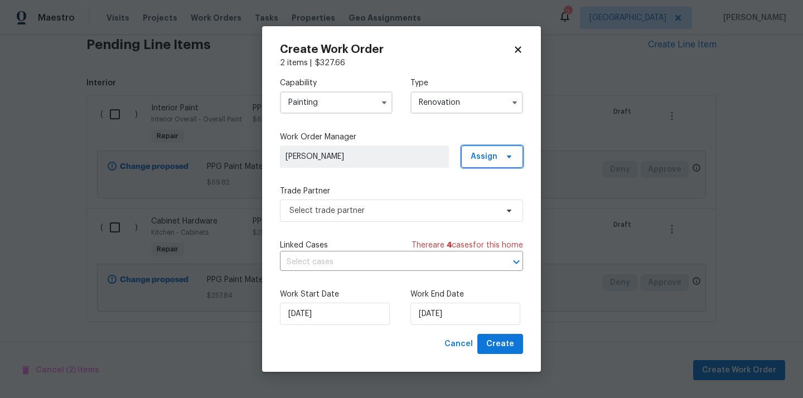
click at [490, 156] on span "Assign" at bounding box center [484, 156] width 27 height 11
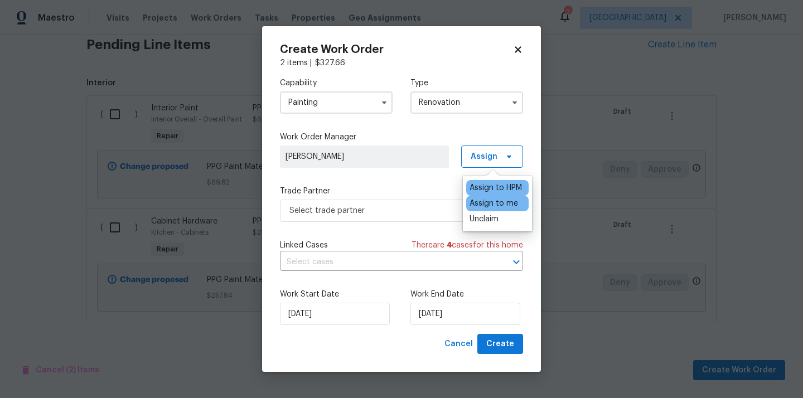
click at [486, 200] on div "Assign to me" at bounding box center [494, 203] width 49 height 11
click at [371, 212] on span "Select trade partner" at bounding box center [393, 210] width 208 height 11
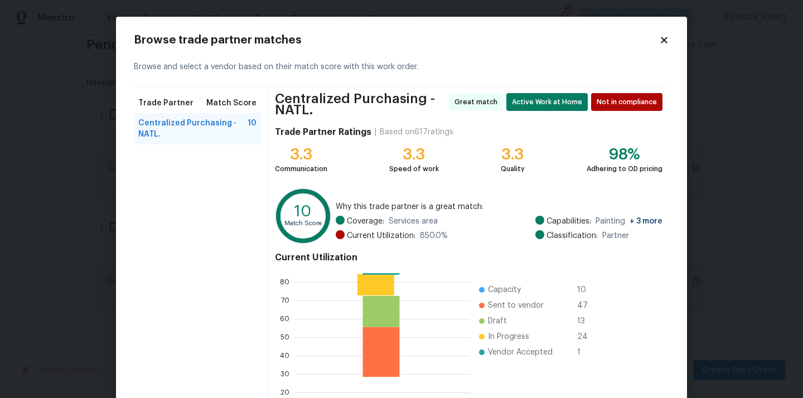
scroll to position [98, 0]
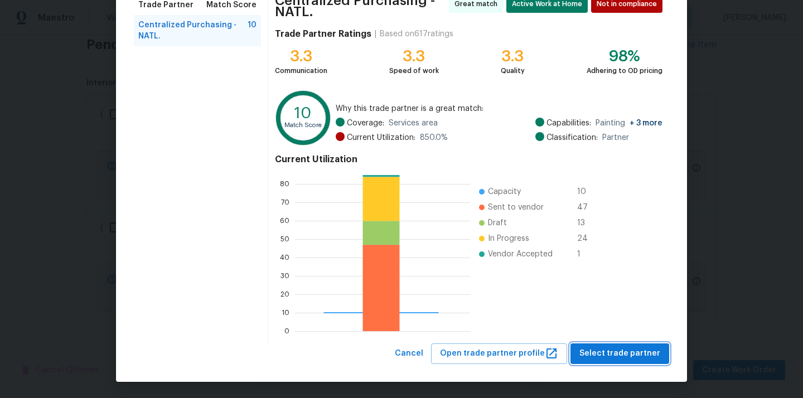
click at [601, 352] on span "Select trade partner" at bounding box center [620, 354] width 81 height 14
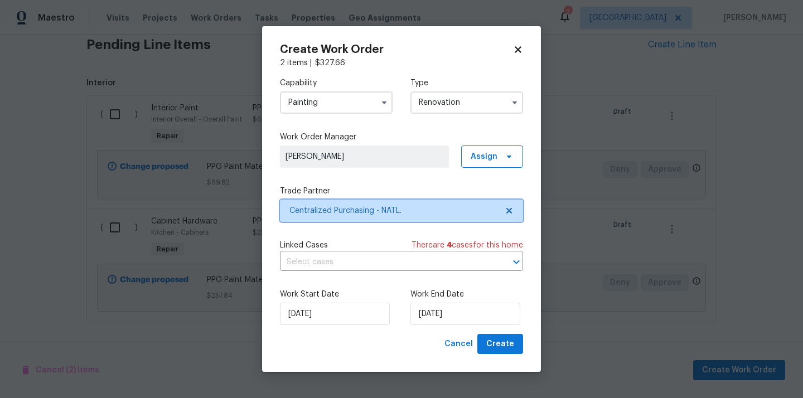
scroll to position [0, 0]
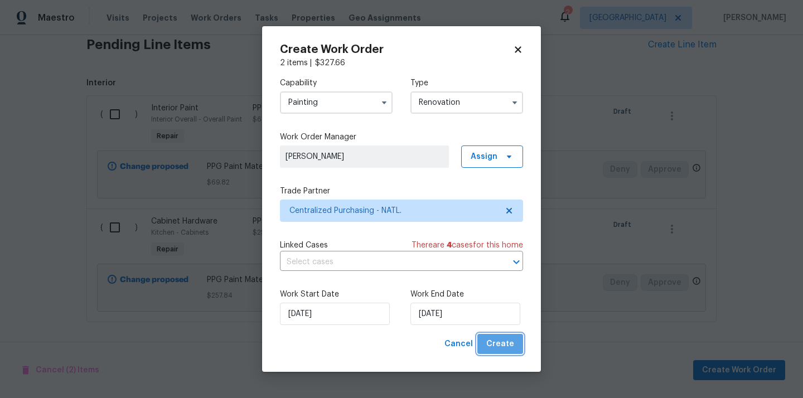
click at [509, 345] on span "Create" at bounding box center [500, 344] width 28 height 14
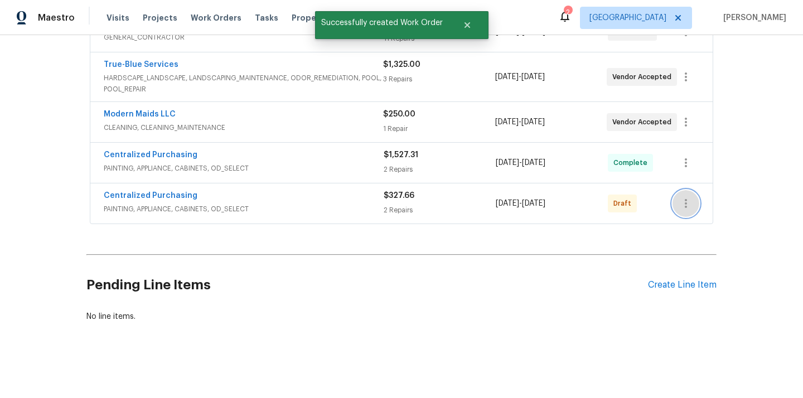
click at [686, 201] on icon "button" at bounding box center [685, 203] width 13 height 13
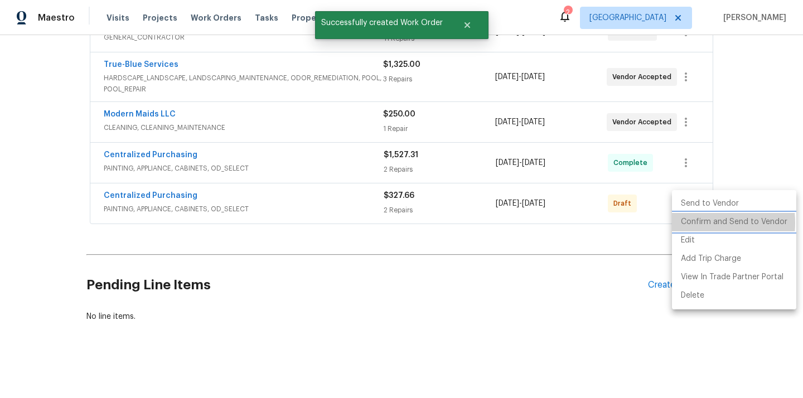
click at [690, 223] on li "Confirm and Send to Vendor" at bounding box center [734, 222] width 124 height 18
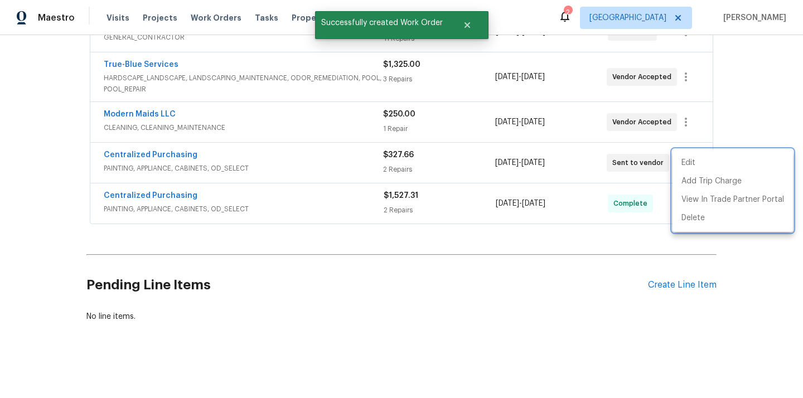
click at [295, 168] on div at bounding box center [401, 199] width 803 height 398
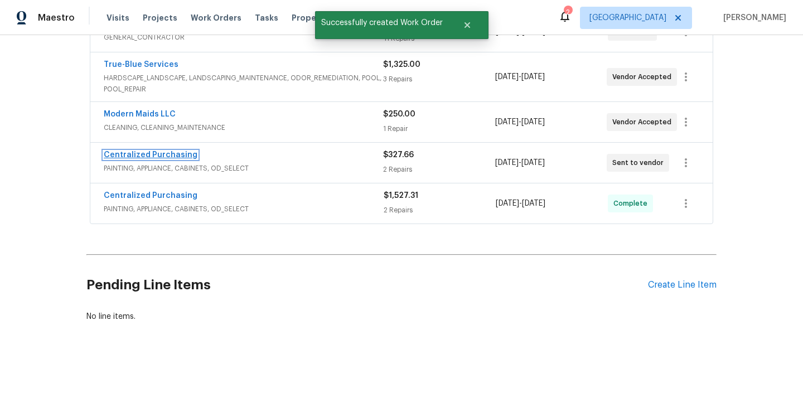
click at [167, 152] on link "Centralized Purchasing" at bounding box center [151, 155] width 94 height 8
